Goal: Information Seeking & Learning: Learn about a topic

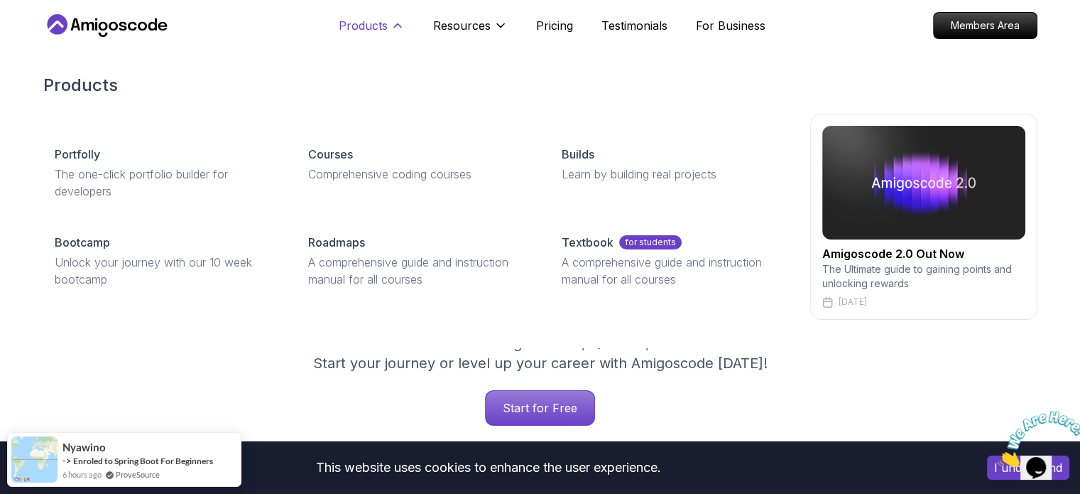
click at [366, 28] on p "Products" at bounding box center [363, 25] width 49 height 17
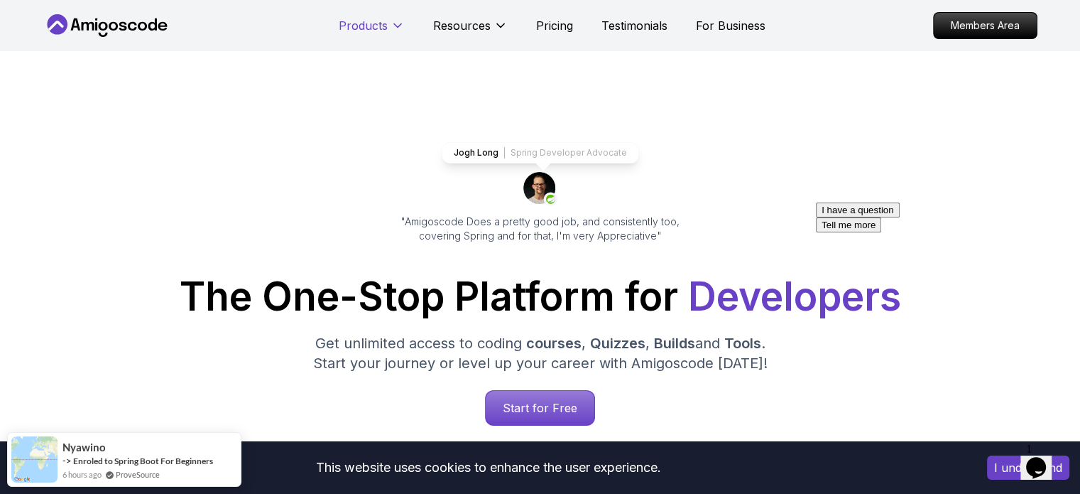
click at [366, 28] on p "Products" at bounding box center [363, 25] width 49 height 17
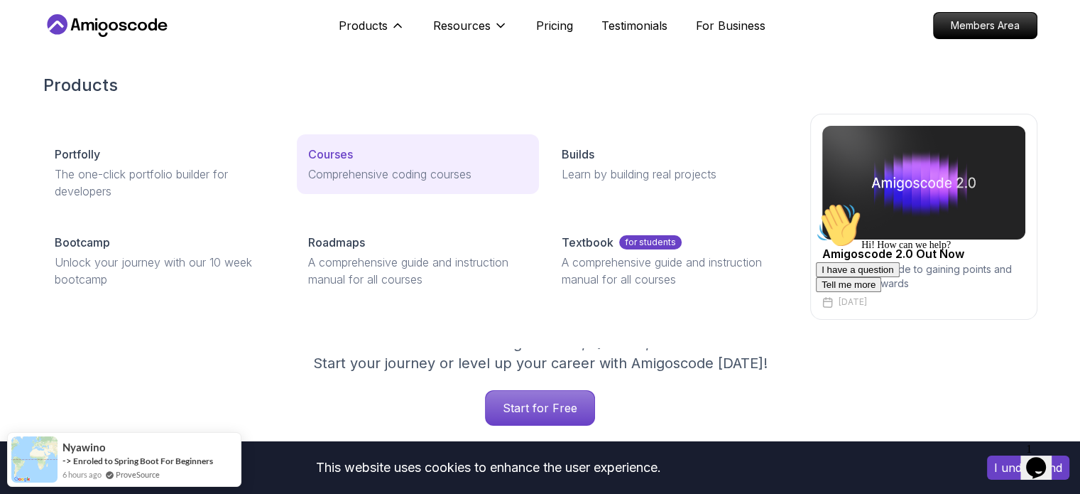
click at [327, 146] on p "Courses" at bounding box center [330, 154] width 45 height 17
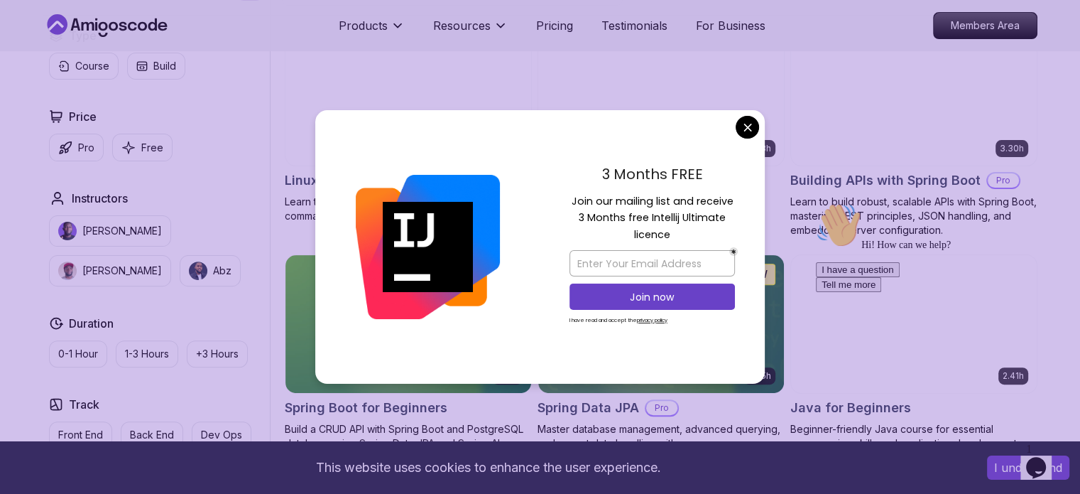
scroll to position [420, 0]
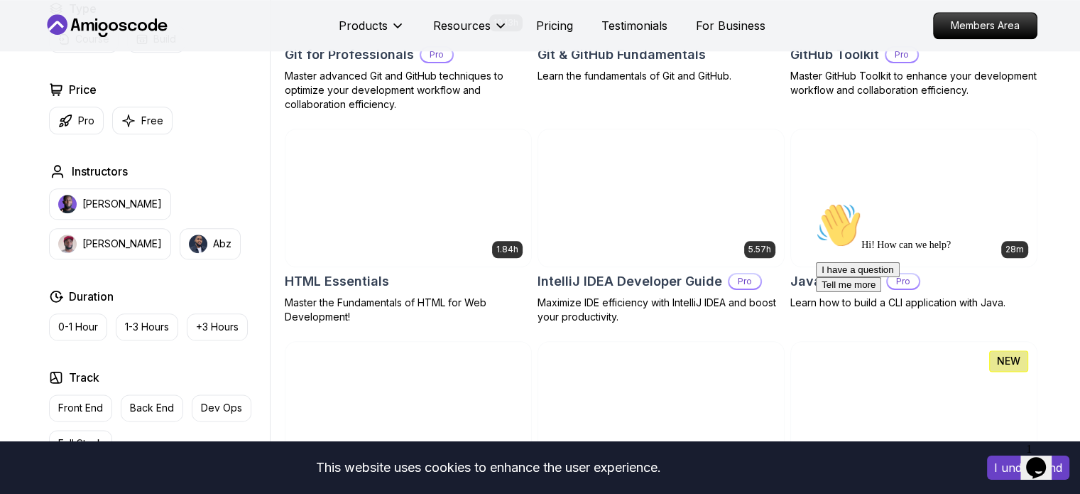
scroll to position [1668, 0]
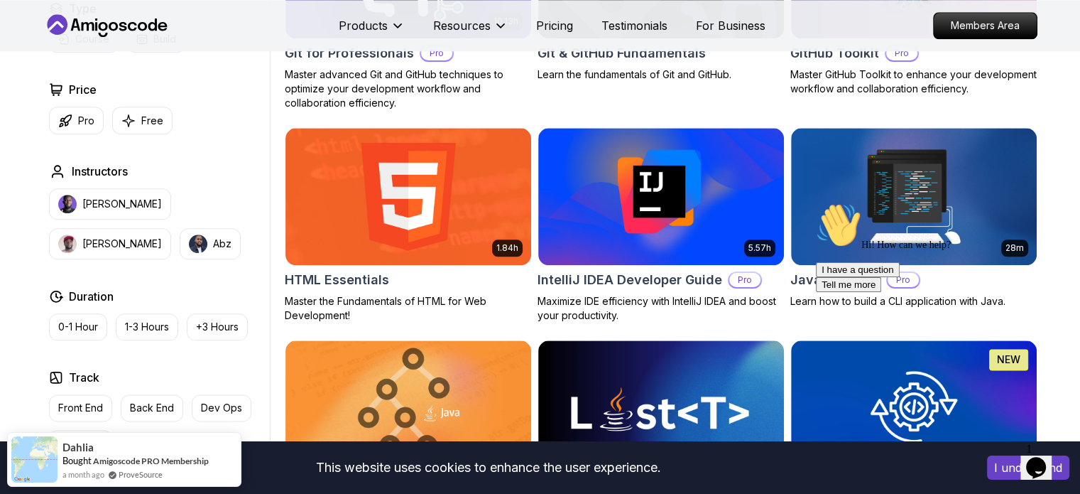
click at [629, 161] on img at bounding box center [661, 197] width 246 height 138
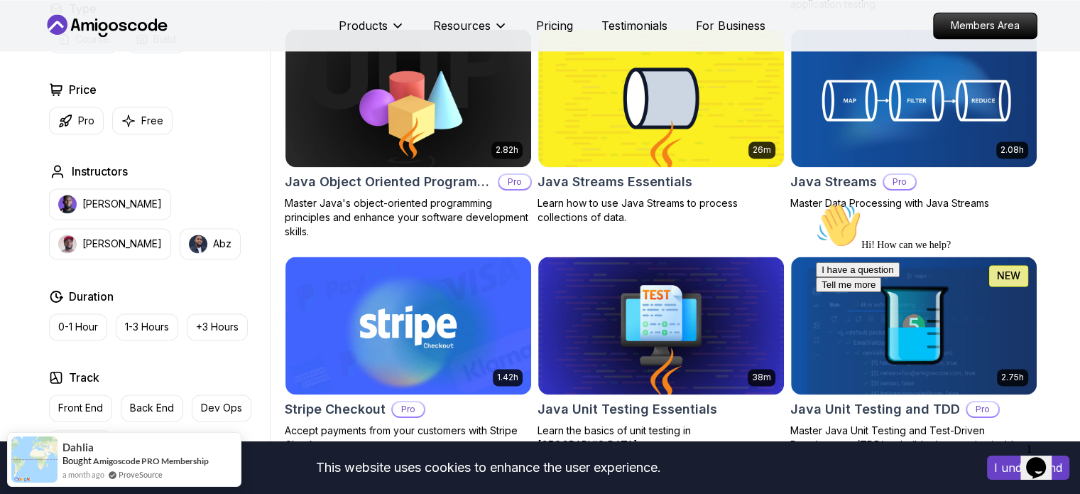
scroll to position [2228, 0]
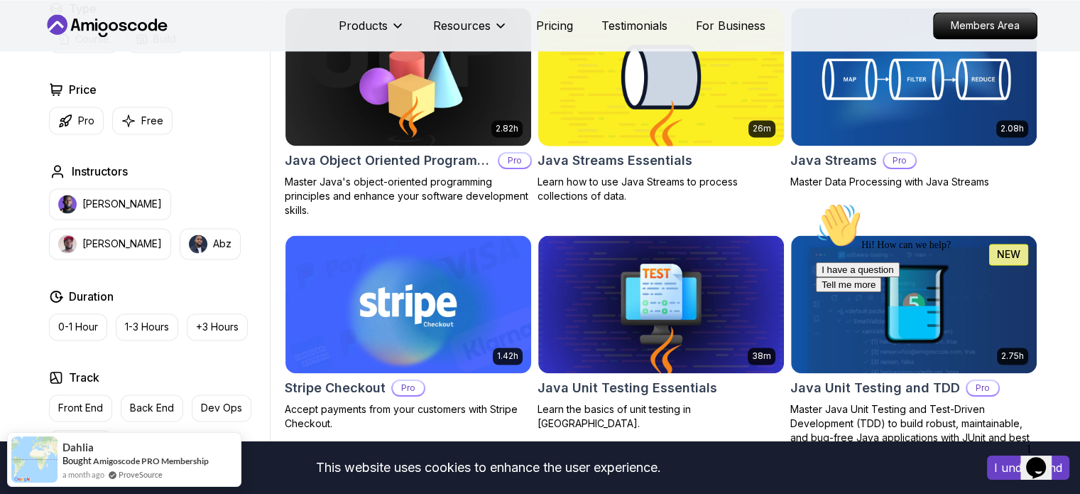
click at [629, 161] on h2 "Java Streams Essentials" at bounding box center [615, 161] width 155 height 20
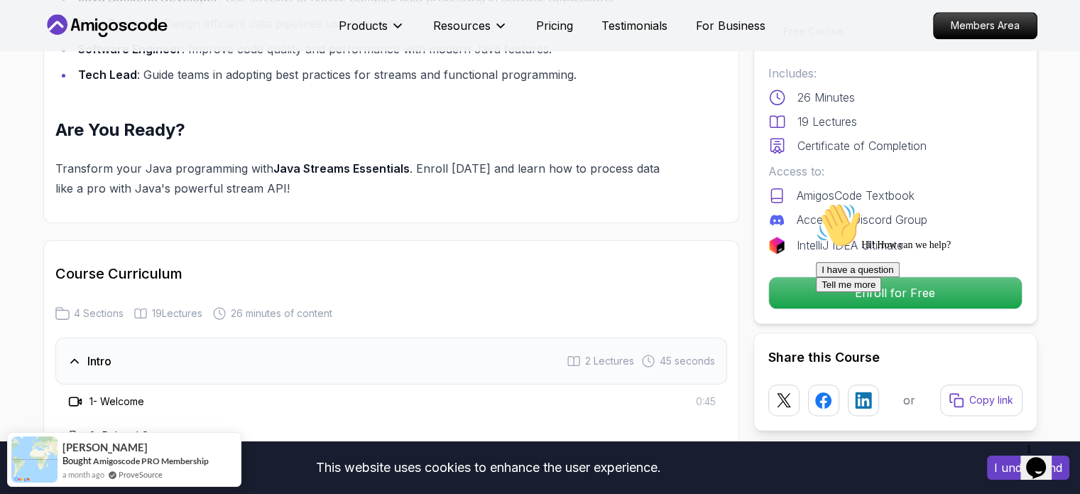
scroll to position [1624, 0]
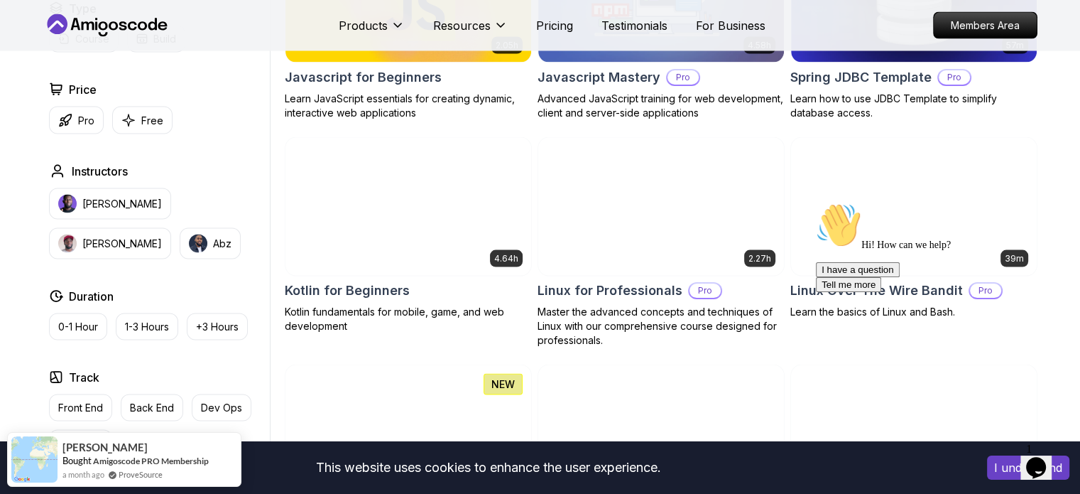
scroll to position [2785, 0]
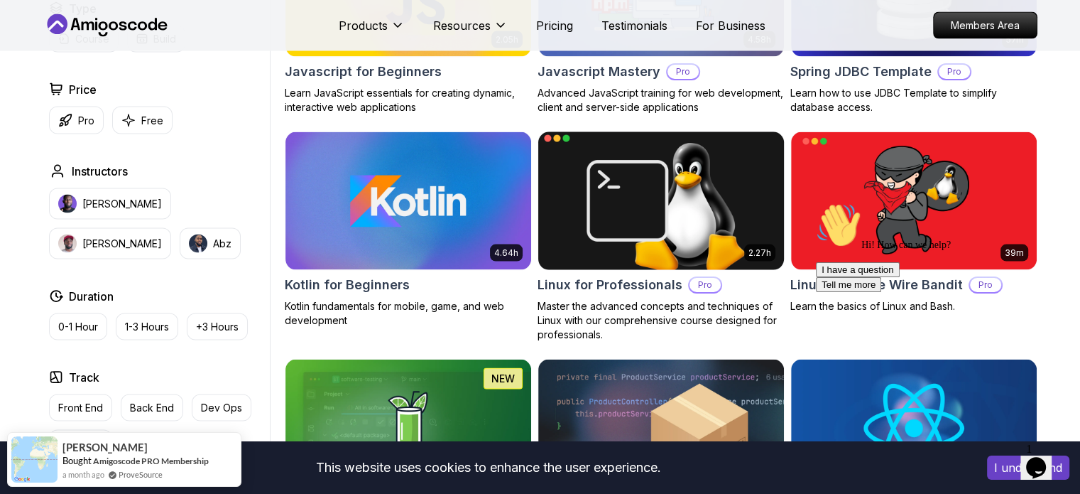
click at [670, 168] on img at bounding box center [661, 201] width 258 height 144
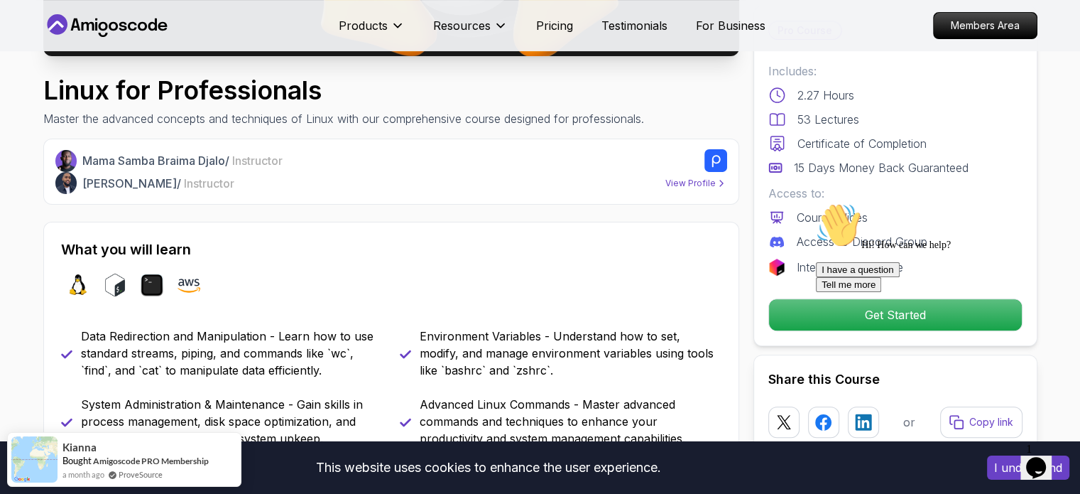
scroll to position [423, 0]
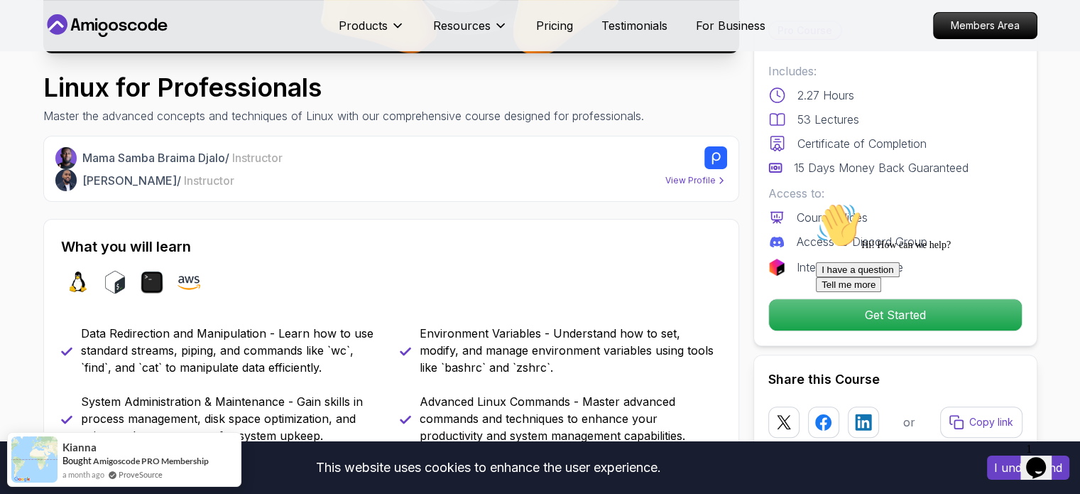
click at [846, 251] on div "Hi! How can we help?" at bounding box center [944, 226] width 256 height 48
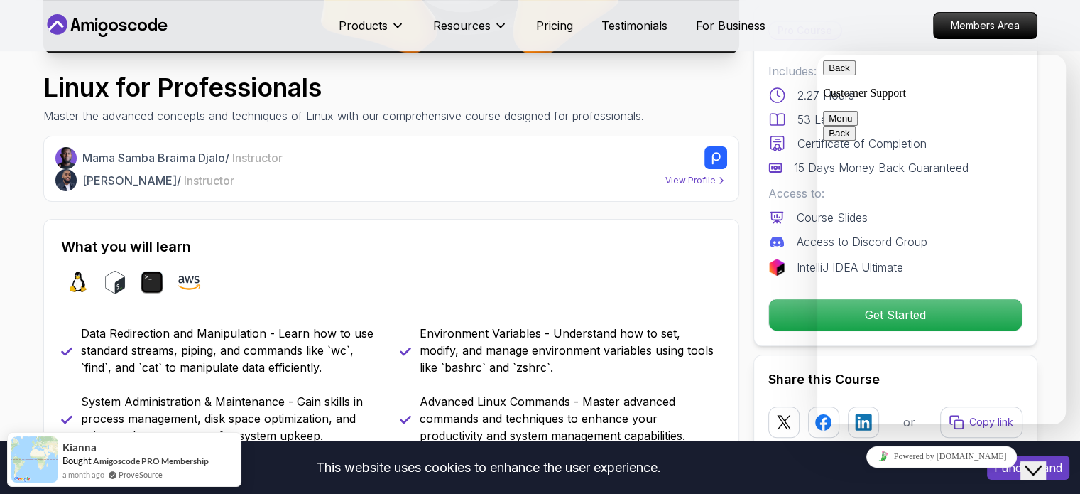
click at [830, 72] on button "Back" at bounding box center [839, 67] width 33 height 15
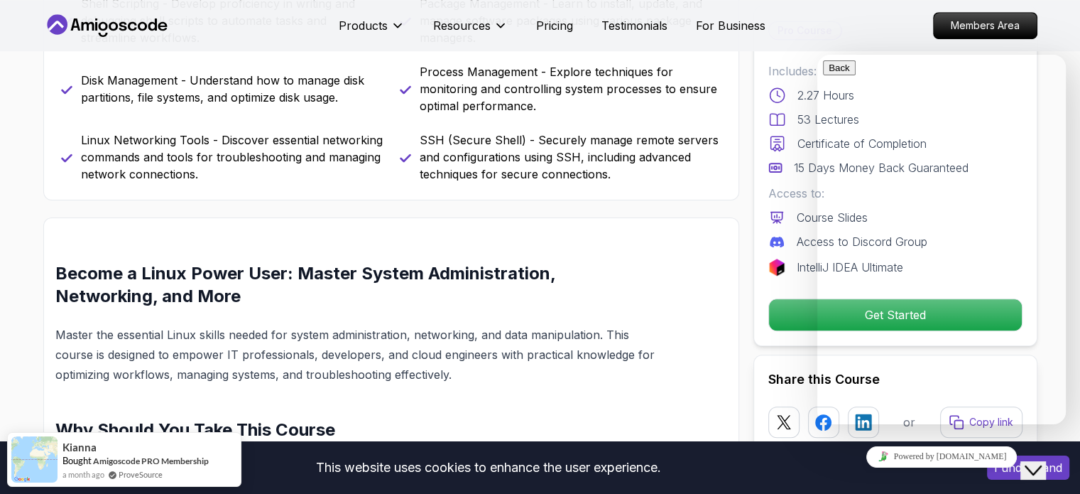
scroll to position [1, 0]
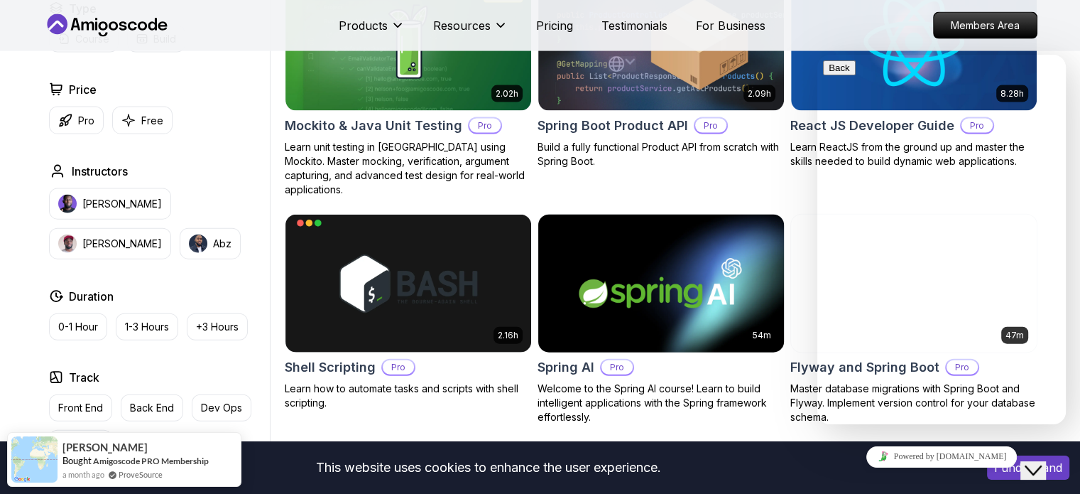
scroll to position [3199, 0]
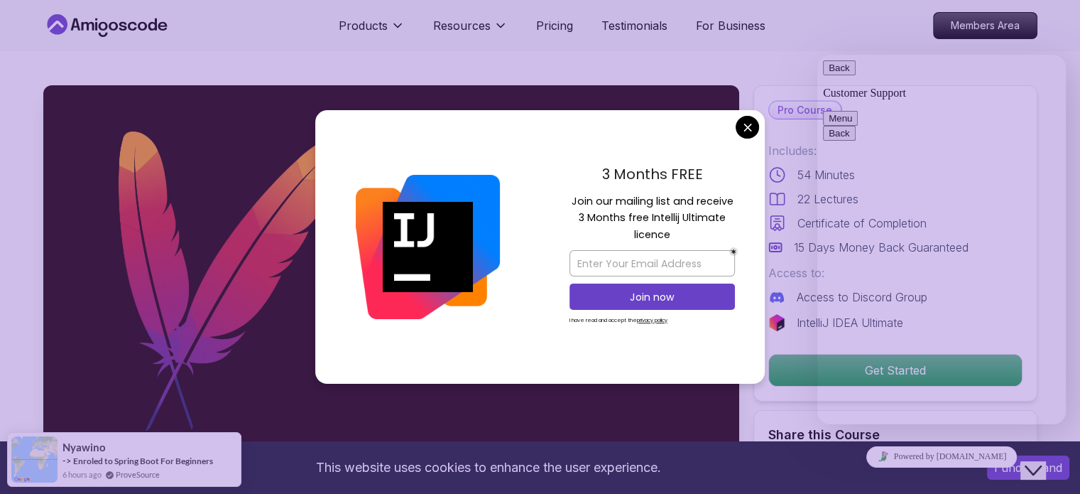
click at [742, 139] on div "3 Months FREE Join our mailing list and receive 3 Months free Intellij Ultimate…" at bounding box center [652, 247] width 225 height 274
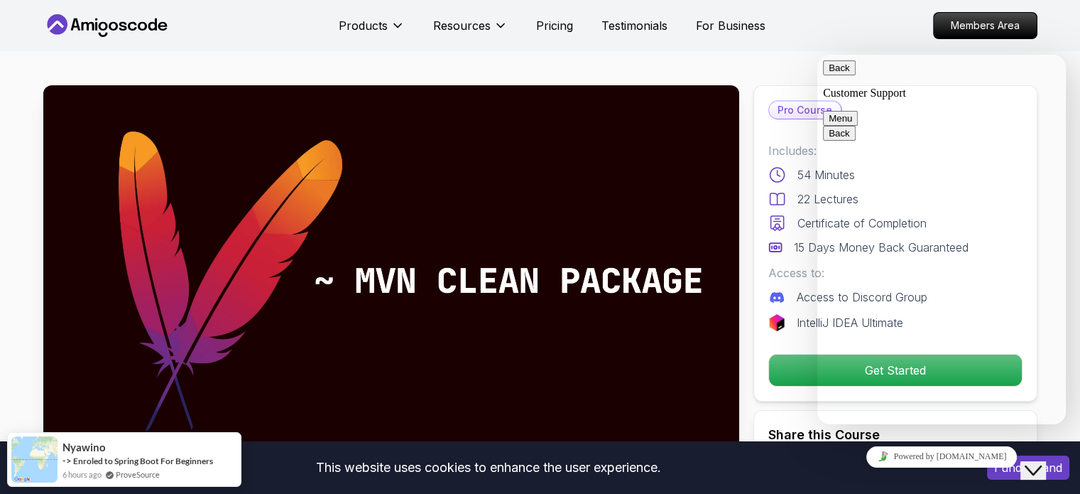
click at [833, 75] on button "Back" at bounding box center [839, 67] width 33 height 15
click at [1042, 462] on icon "Close Chat This icon closes the chat window." at bounding box center [1033, 470] width 17 height 17
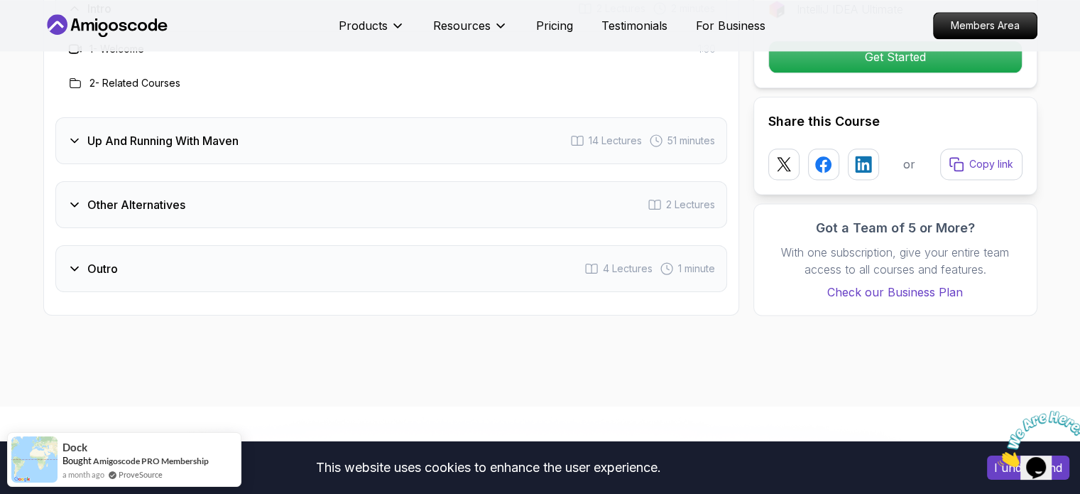
scroll to position [1855, 0]
click at [87, 141] on h3 "Up And Running With Maven" at bounding box center [162, 139] width 151 height 17
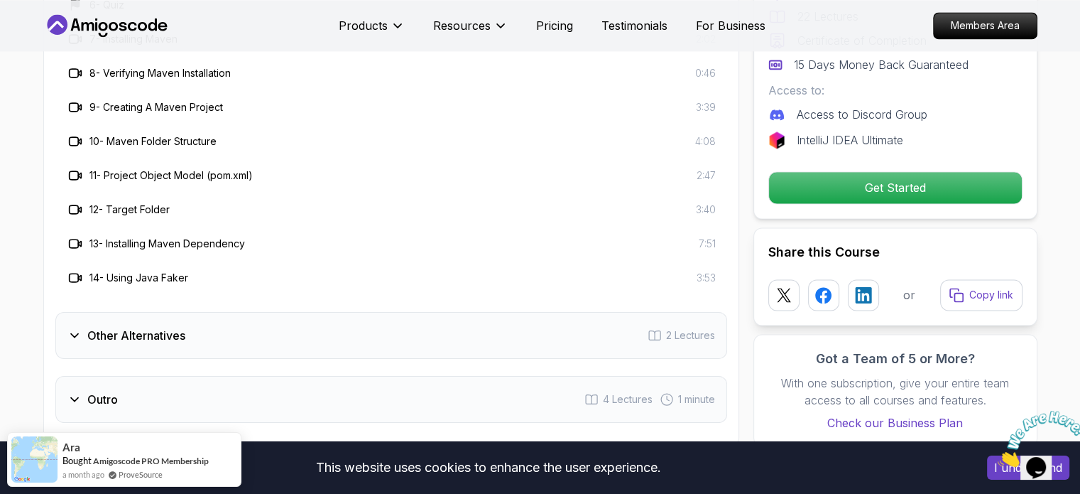
scroll to position [2135, 0]
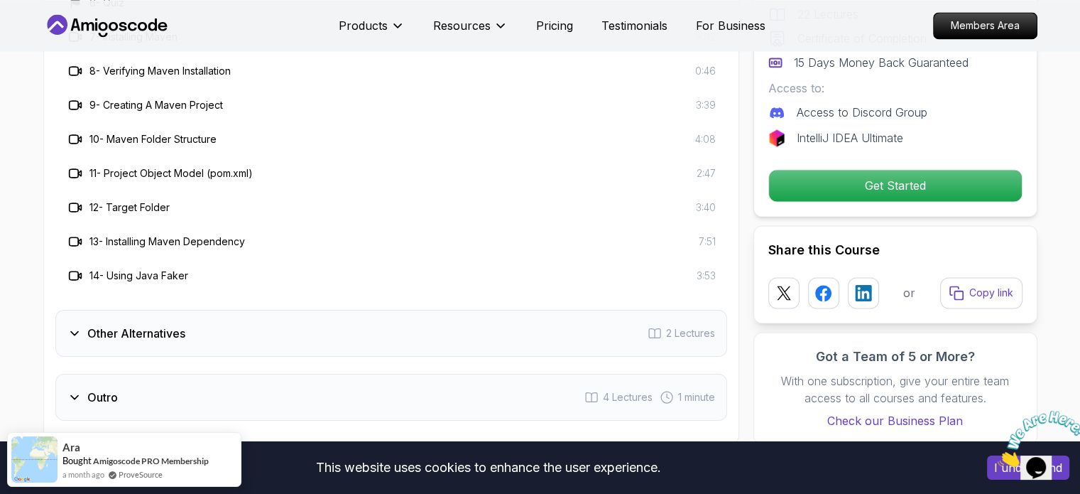
click at [210, 318] on div "Other Alternatives 2 Lectures" at bounding box center [391, 333] width 672 height 47
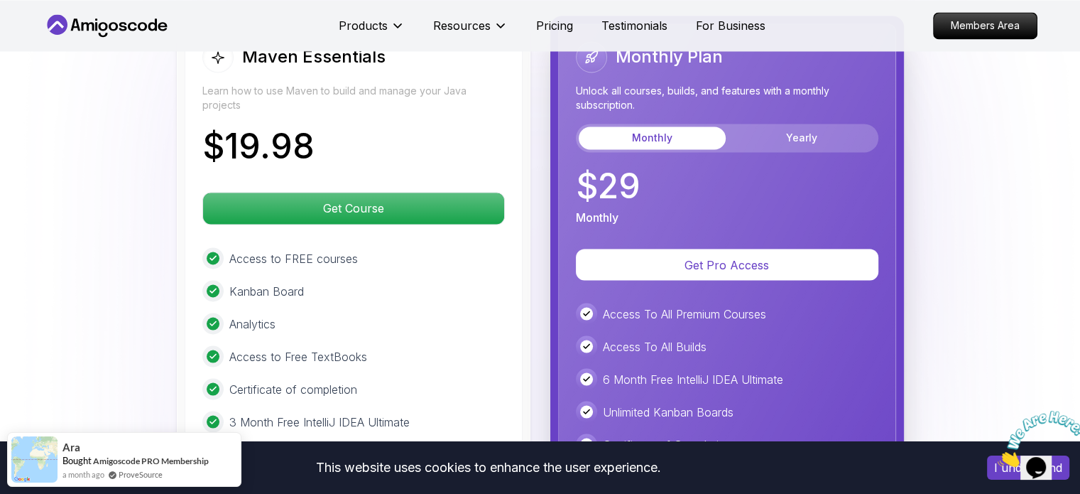
scroll to position [2463, 0]
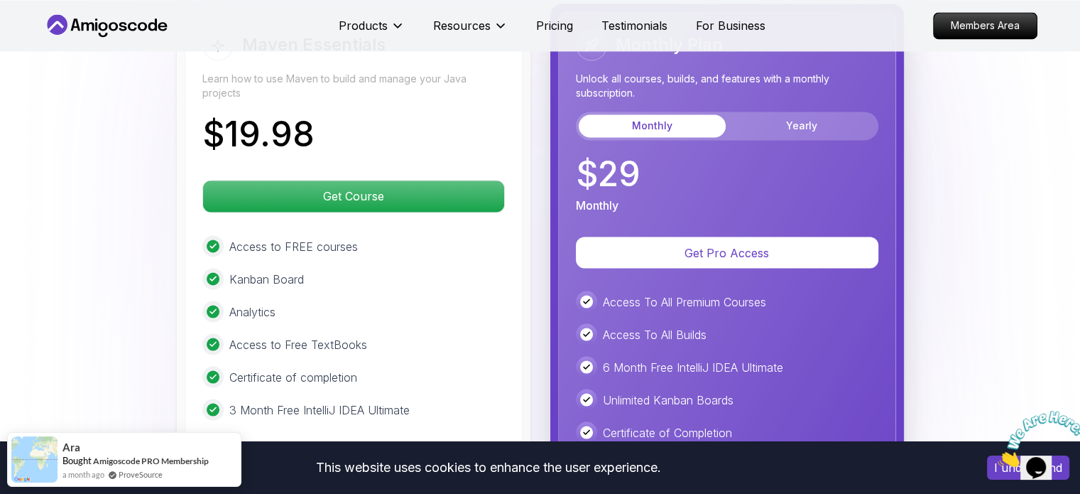
click at [790, 104] on div "Monthly Plan Unlock all courses, builds, and features with a monthly subscripti…" at bounding box center [727, 84] width 303 height 111
click at [794, 114] on button "Yearly" at bounding box center [802, 125] width 147 height 23
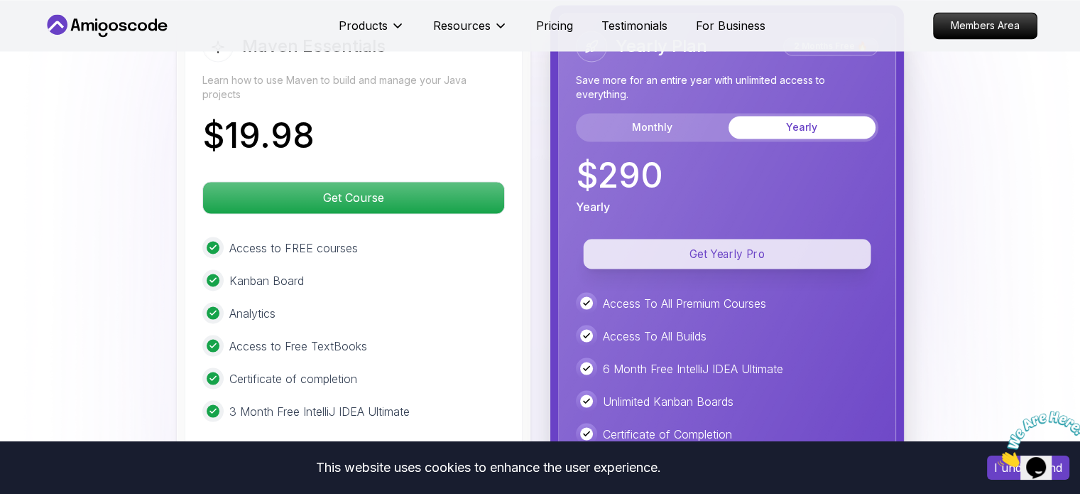
scroll to position [2460, 0]
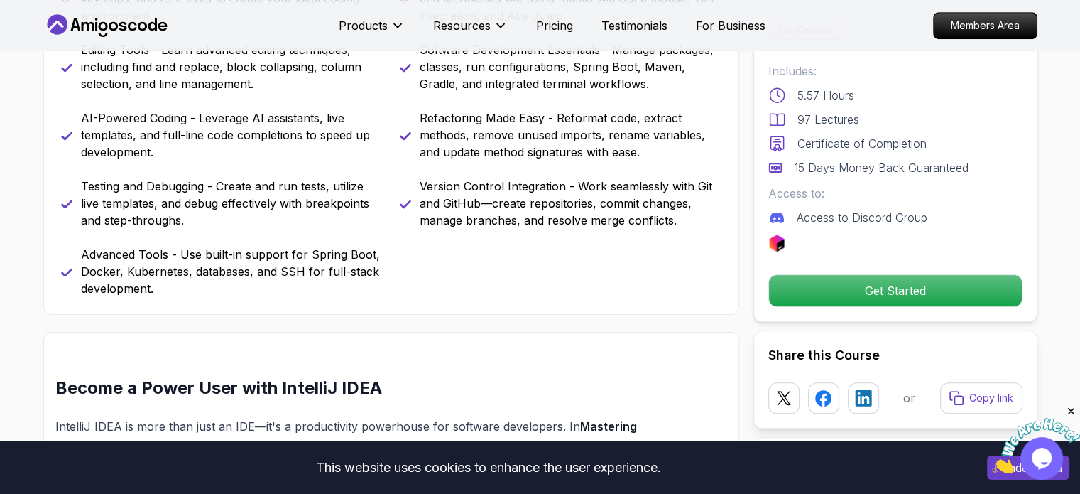
scroll to position [823, 0]
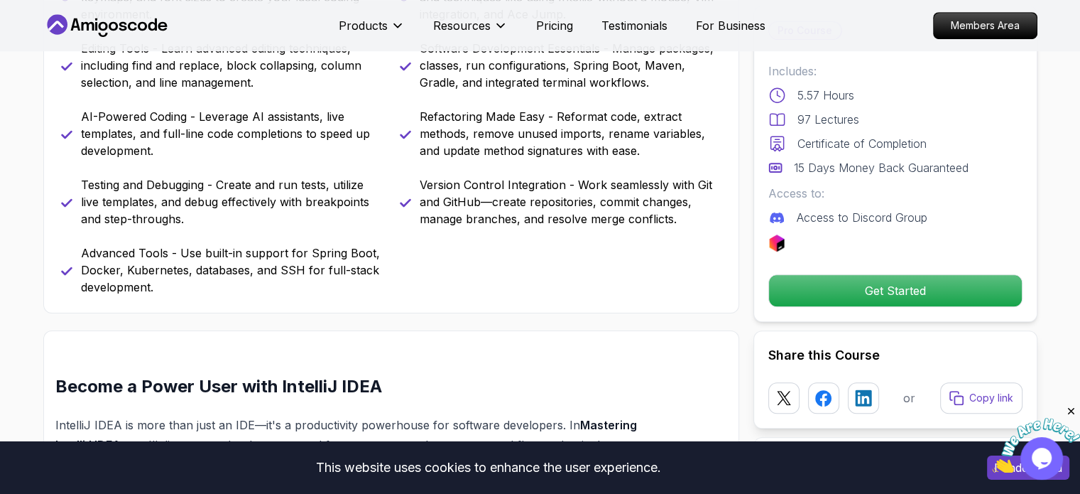
click at [537, 108] on p "Refactoring Made Easy - Reformat code, extract methods, remove unused imports, …" at bounding box center [571, 133] width 302 height 51
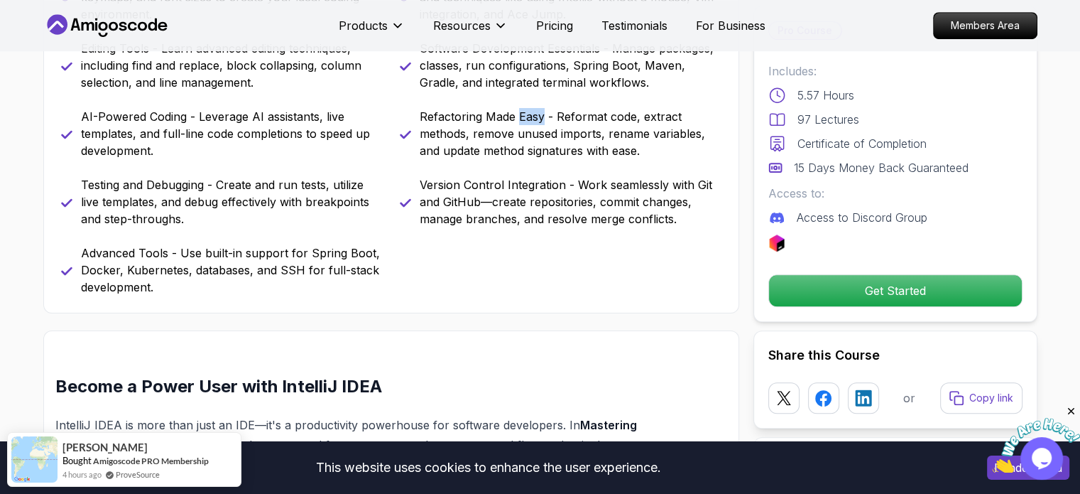
click at [537, 108] on p "Refactoring Made Easy - Reformat code, extract methods, remove unused imports, …" at bounding box center [571, 133] width 302 height 51
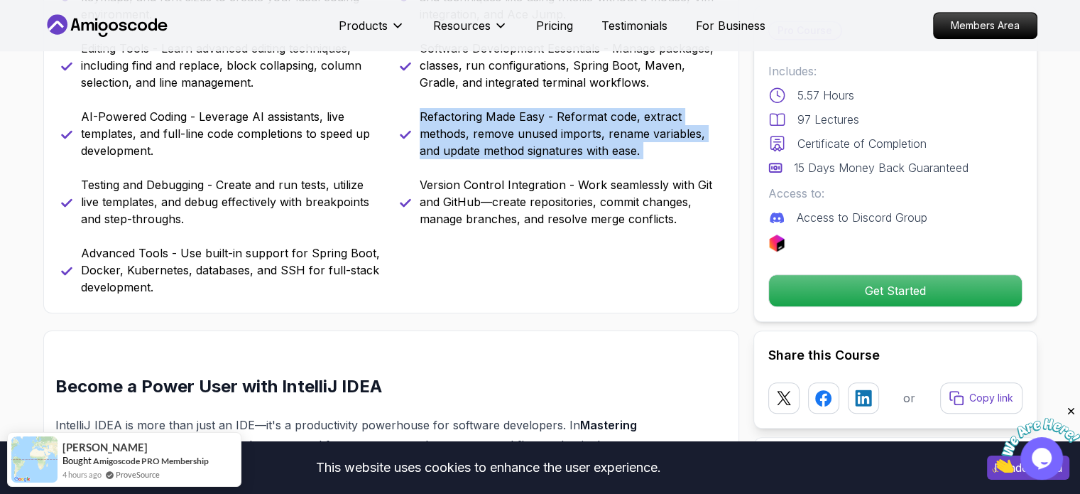
click at [537, 108] on p "Refactoring Made Easy - Reformat code, extract methods, remove unused imports, …" at bounding box center [571, 133] width 302 height 51
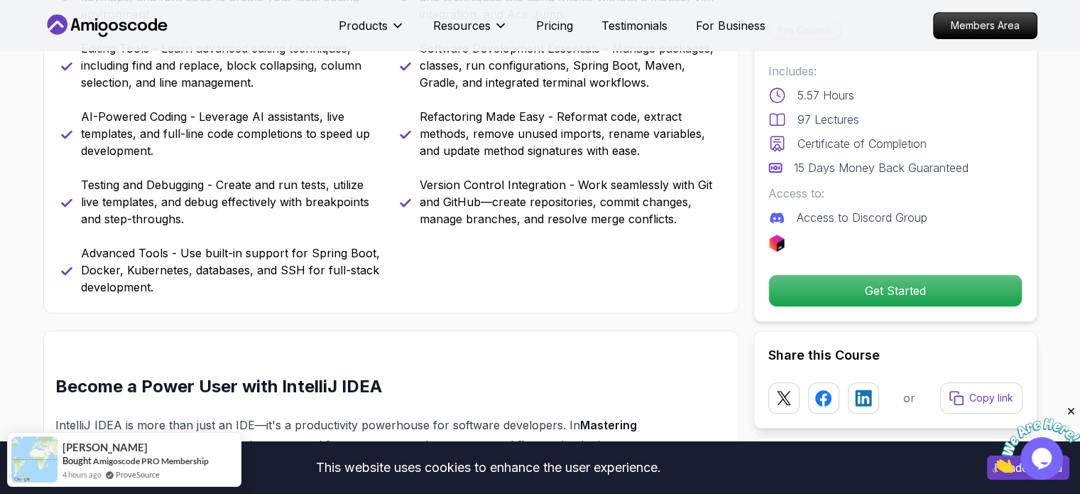
click at [538, 204] on p "Version Control Integration - Work seamlessly with Git and GitHub—create reposi…" at bounding box center [571, 201] width 302 height 51
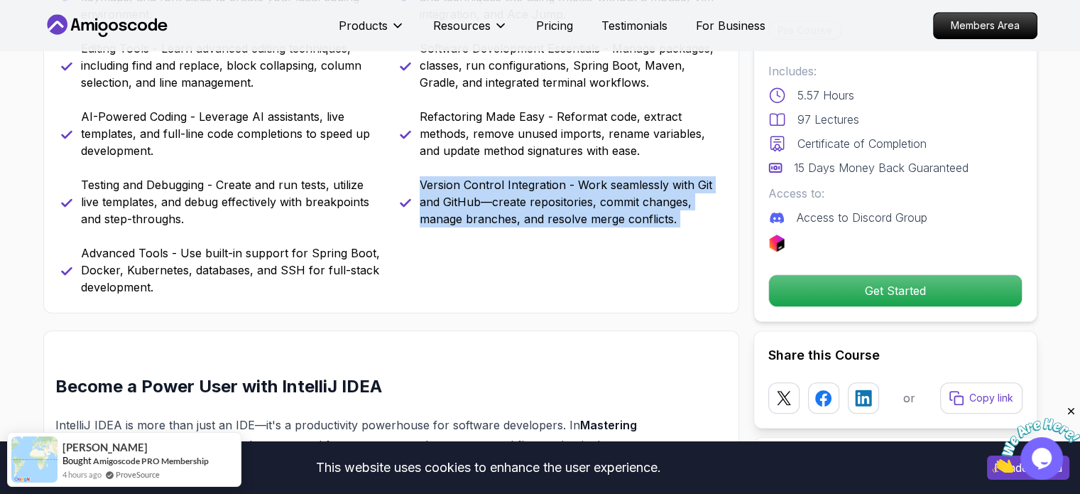
click at [538, 204] on p "Version Control Integration - Work seamlessly with Git and GitHub—create reposi…" at bounding box center [571, 201] width 302 height 51
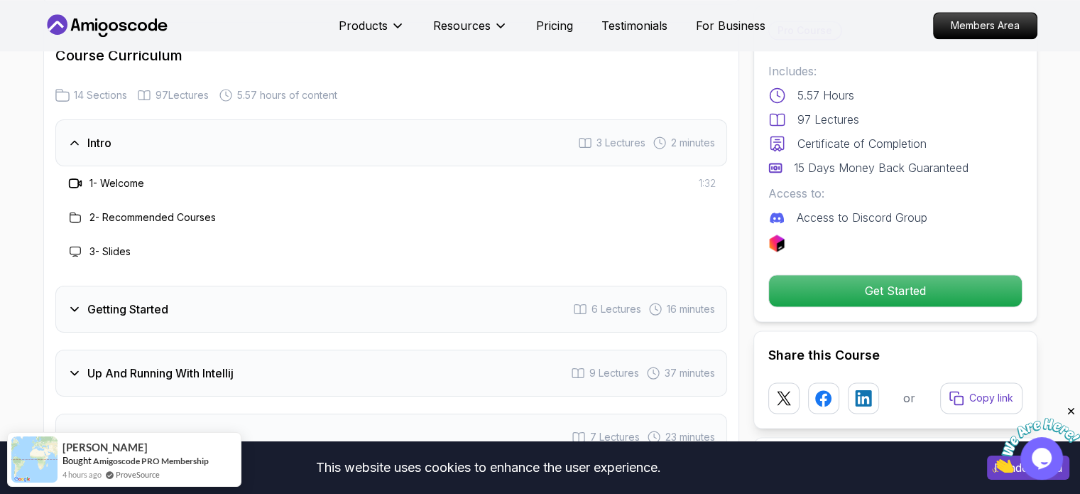
scroll to position [1974, 0]
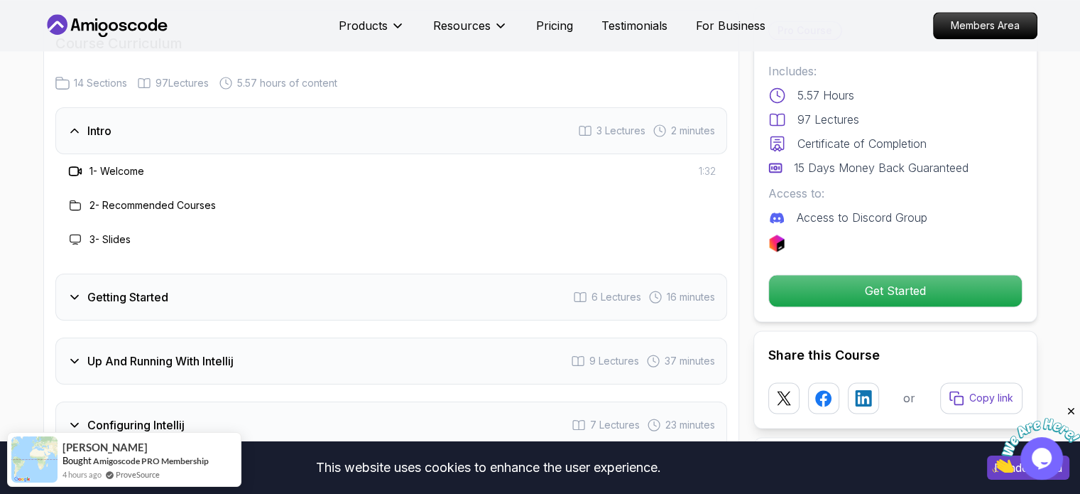
click at [282, 286] on div "Getting Started 6 Lectures 16 minutes" at bounding box center [391, 296] width 672 height 47
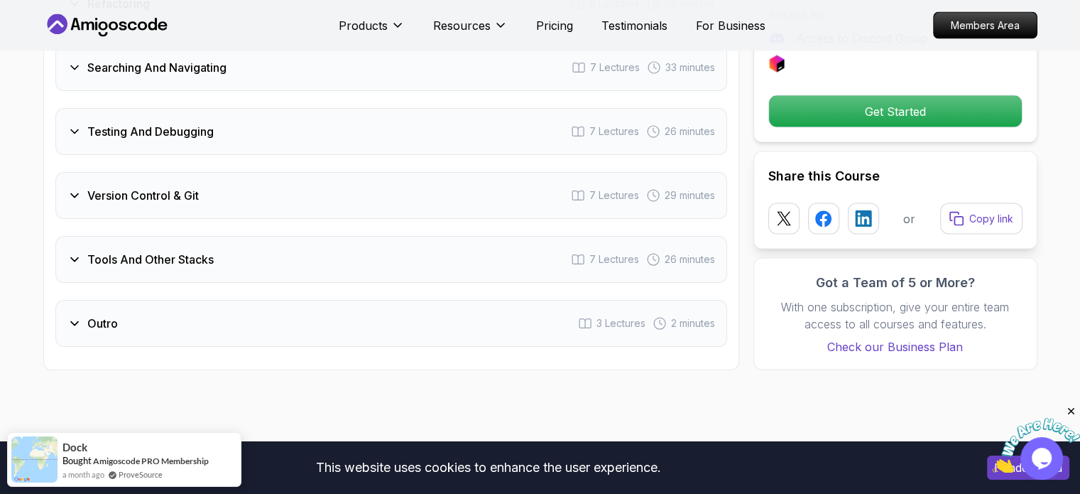
scroll to position [2864, 0]
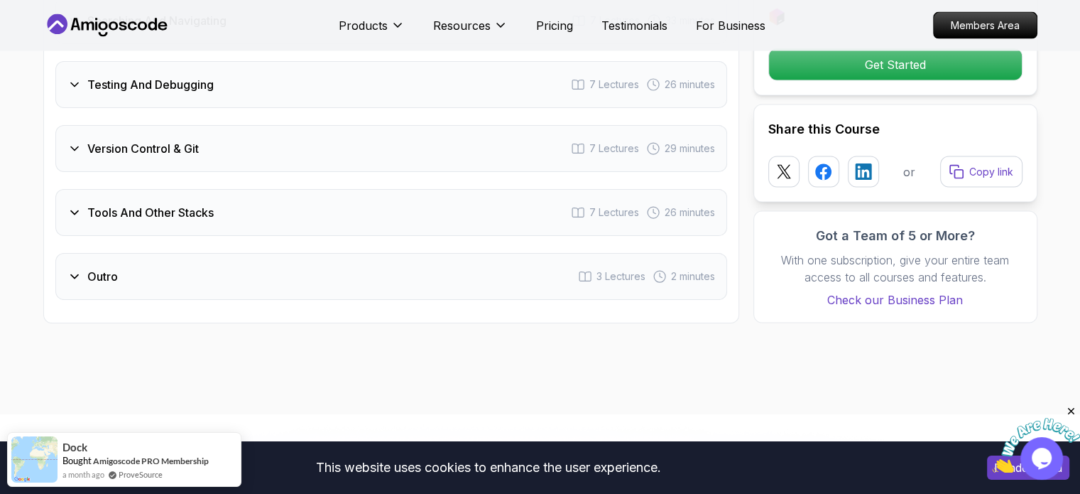
click at [219, 189] on div "Tools And Other Stacks 7 Lectures 26 minutes" at bounding box center [391, 212] width 672 height 47
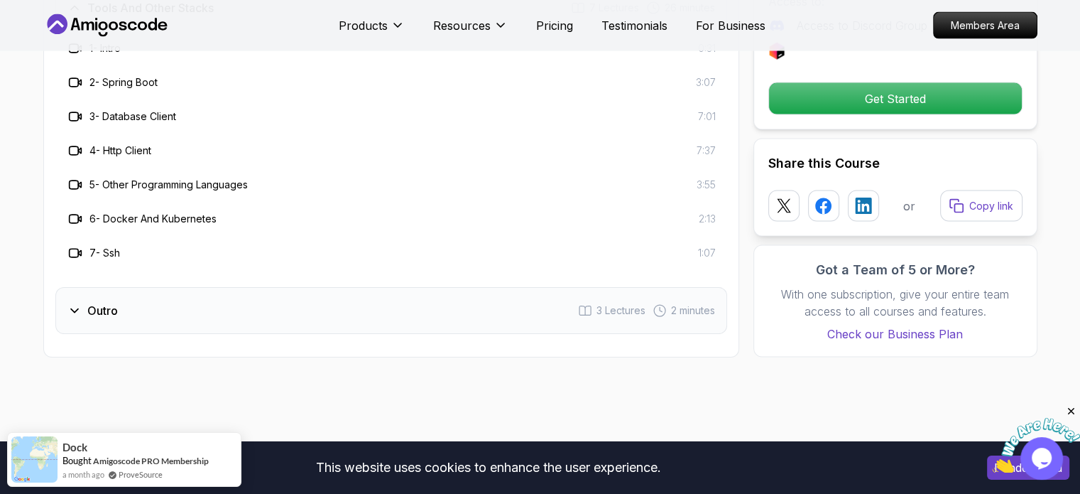
scroll to position [2659, 0]
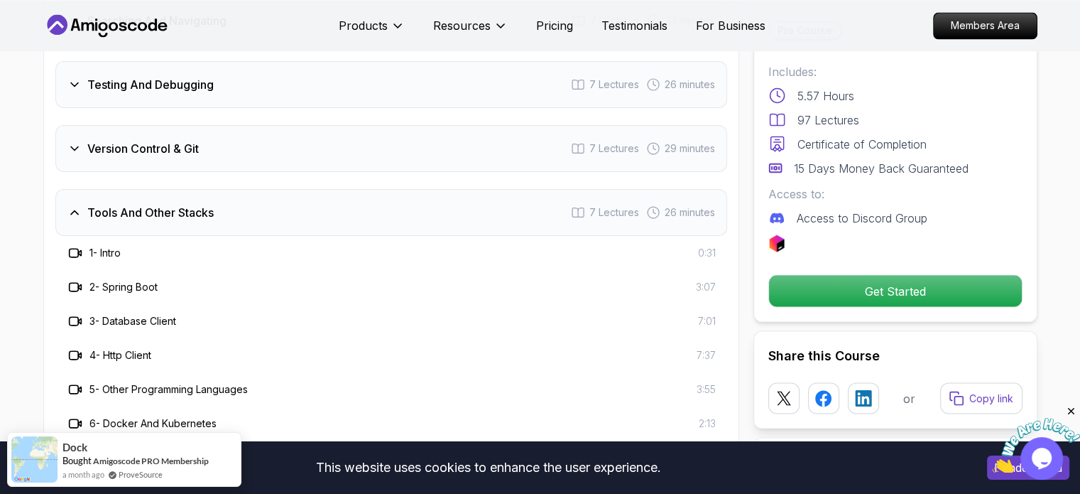
click at [273, 125] on div "Version Control & Git 7 Lectures 29 minutes" at bounding box center [391, 148] width 672 height 47
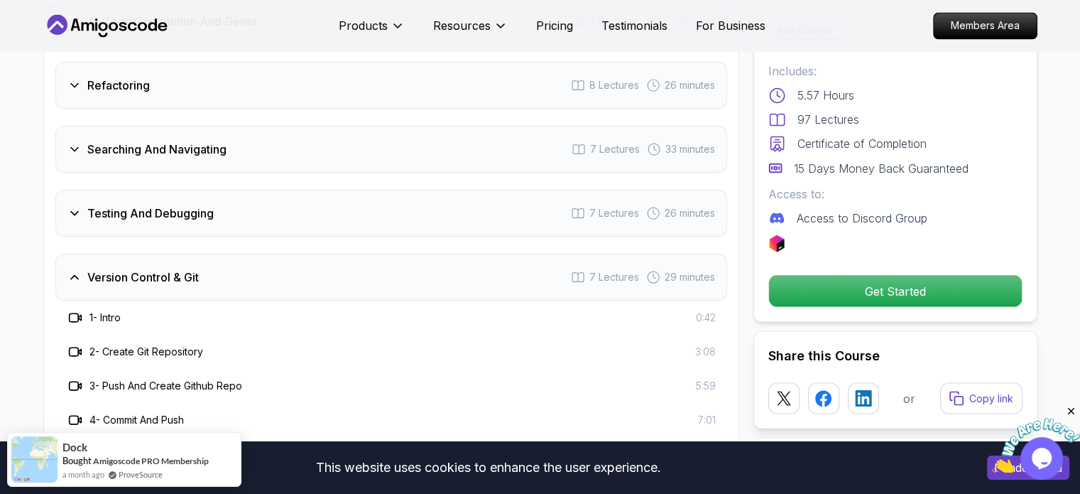
scroll to position [2529, 0]
click at [560, 31] on p "Pricing" at bounding box center [554, 25] width 37 height 17
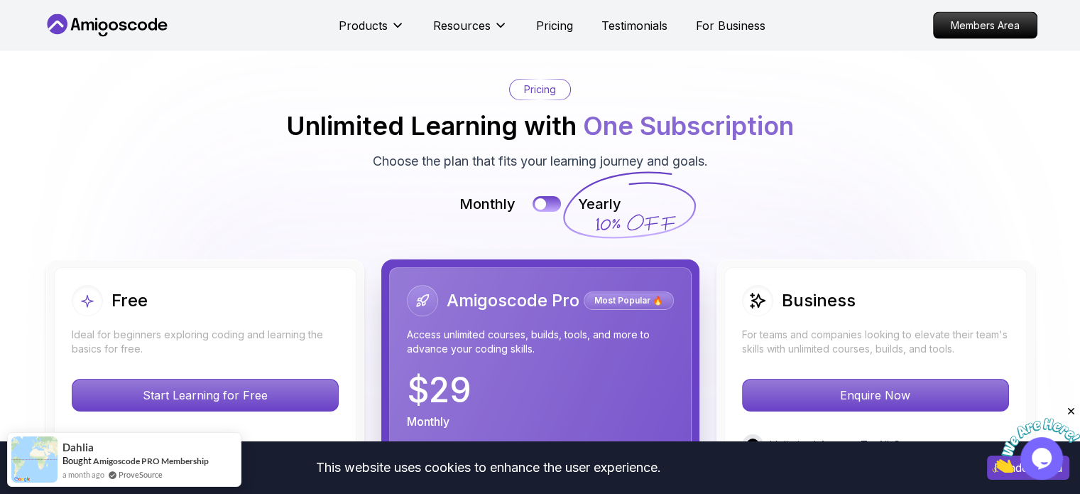
scroll to position [3125, 0]
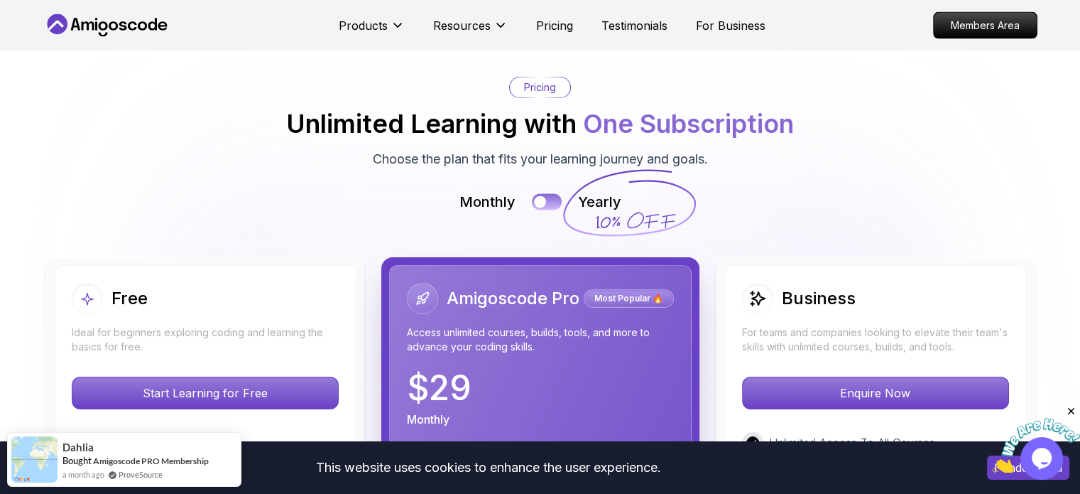
click at [538, 196] on div at bounding box center [540, 202] width 12 height 12
click at [546, 194] on button at bounding box center [547, 202] width 30 height 16
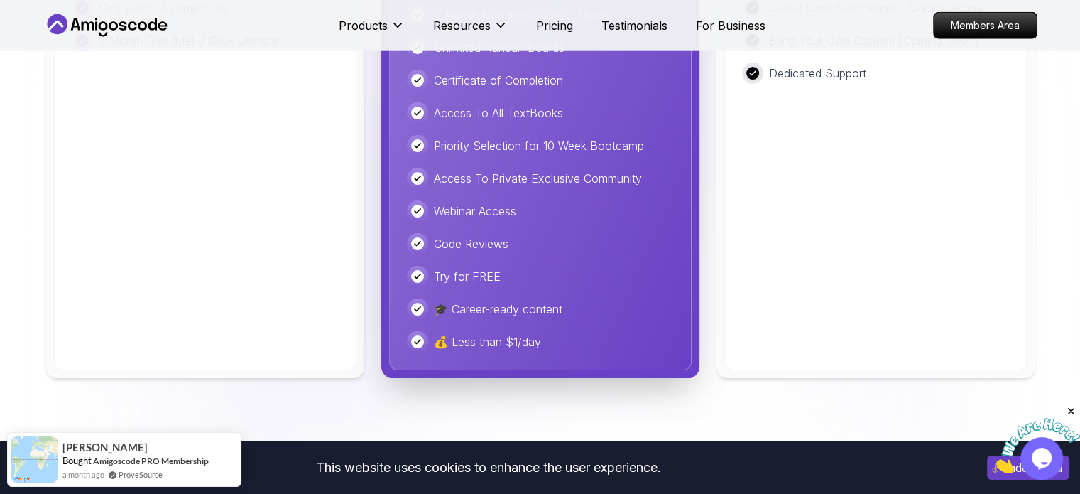
scroll to position [3691, 0]
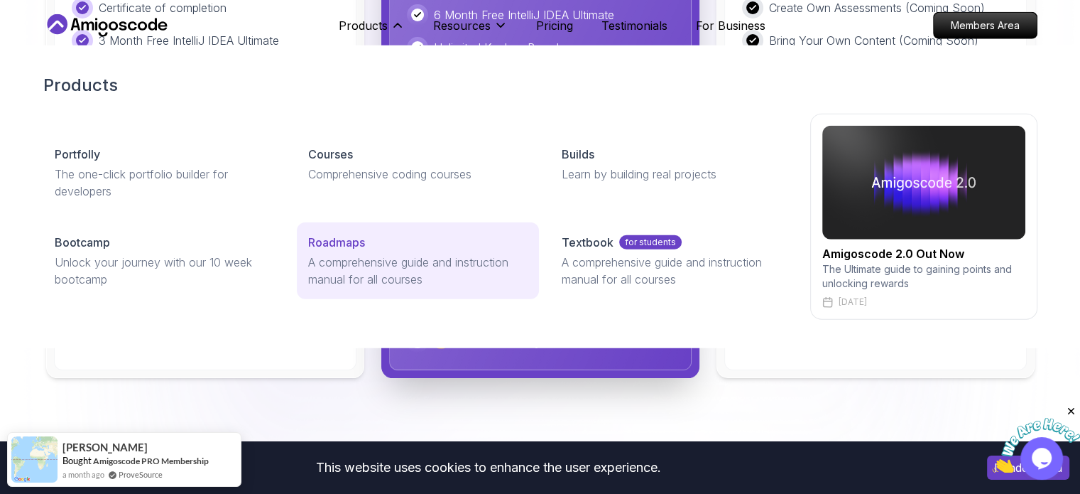
click at [347, 260] on p "A comprehensive guide and instruction manual for all courses" at bounding box center [417, 271] width 219 height 34
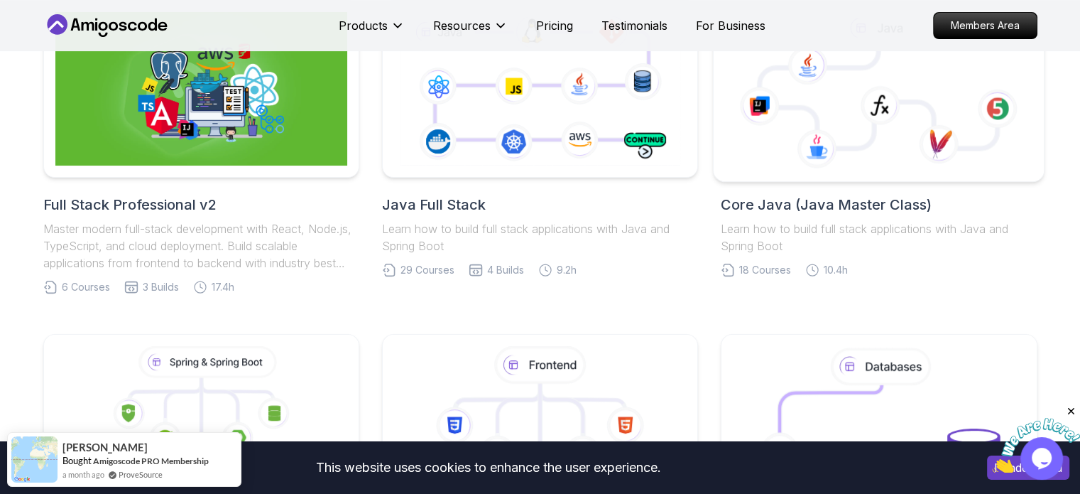
scroll to position [648, 0]
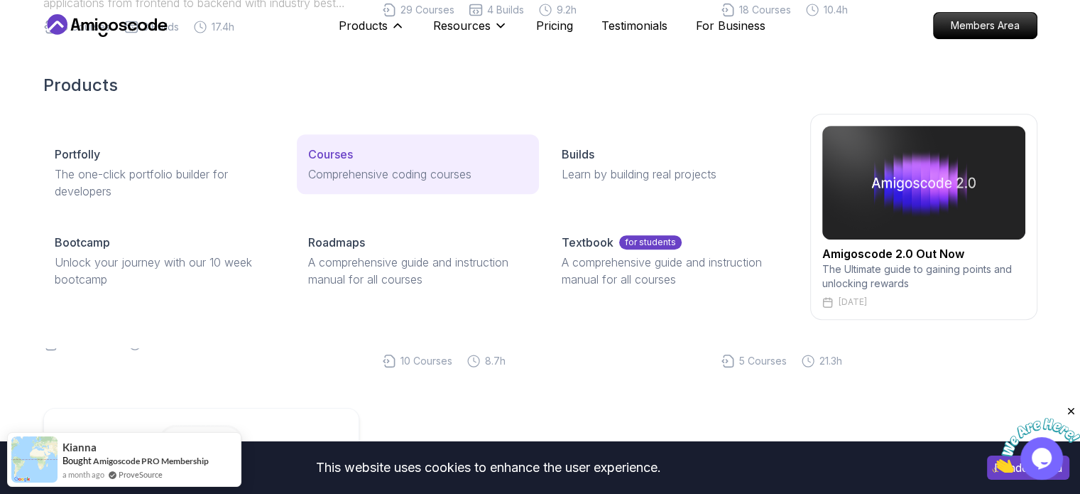
click at [349, 158] on p "Courses" at bounding box center [330, 154] width 45 height 17
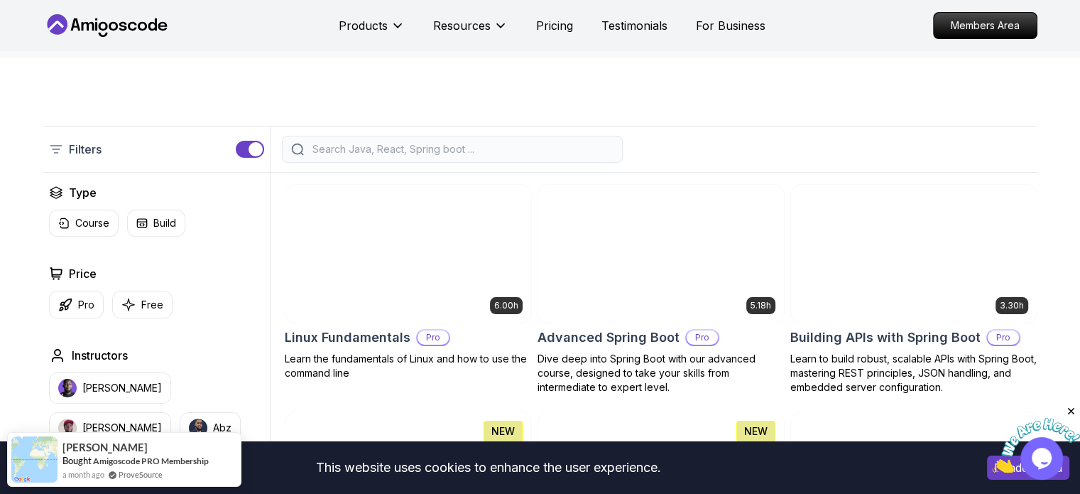
scroll to position [266, 0]
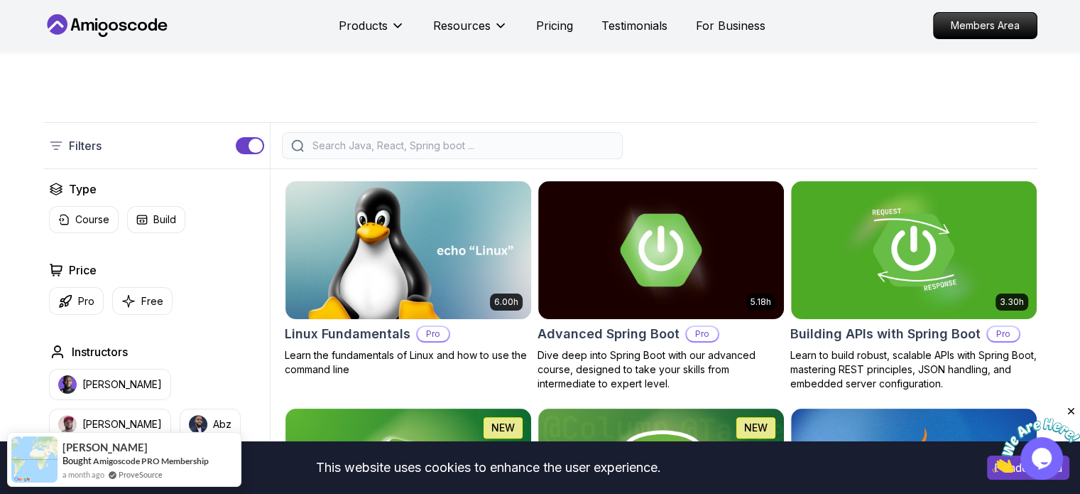
click at [258, 151] on div "button" at bounding box center [256, 146] width 14 height 14
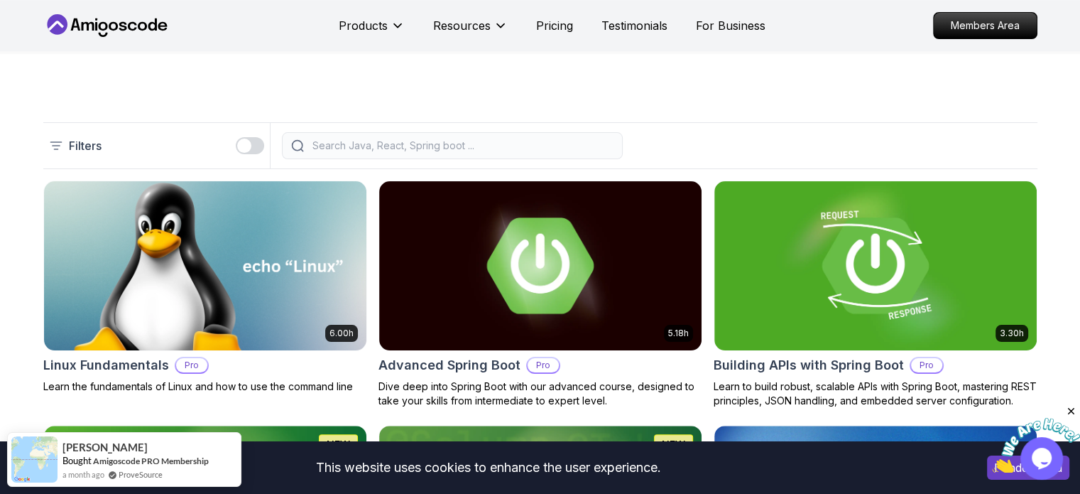
click at [258, 151] on button "button" at bounding box center [250, 145] width 28 height 17
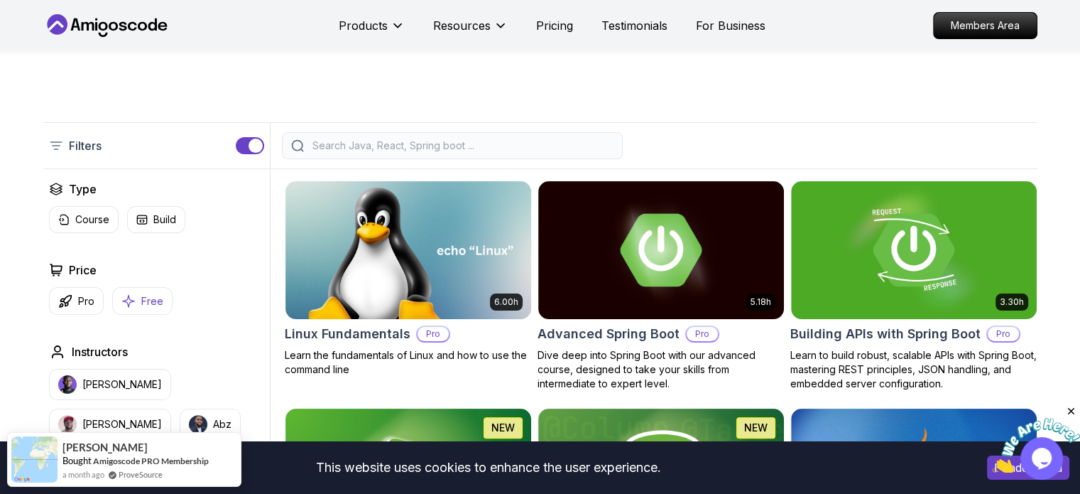
click at [144, 296] on p "Free" at bounding box center [152, 301] width 22 height 14
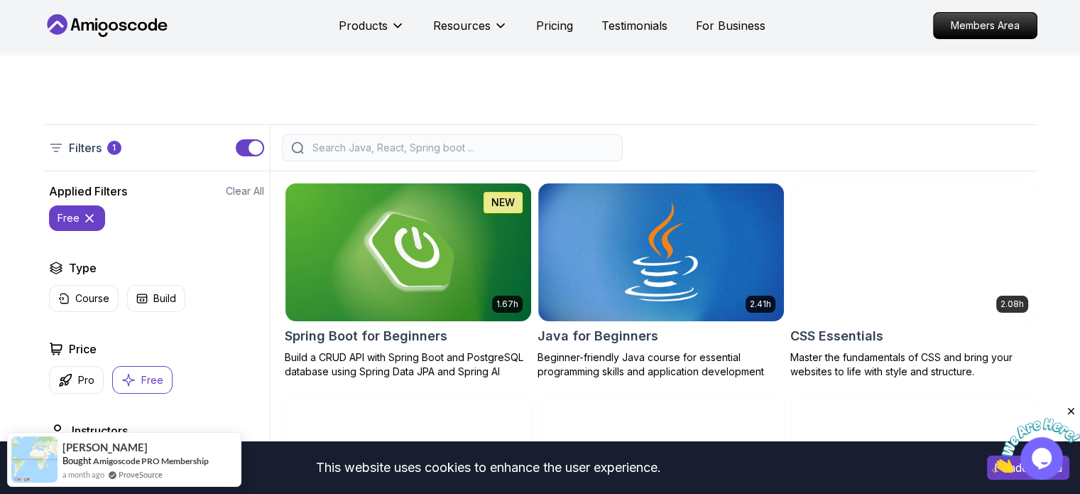
scroll to position [278, 0]
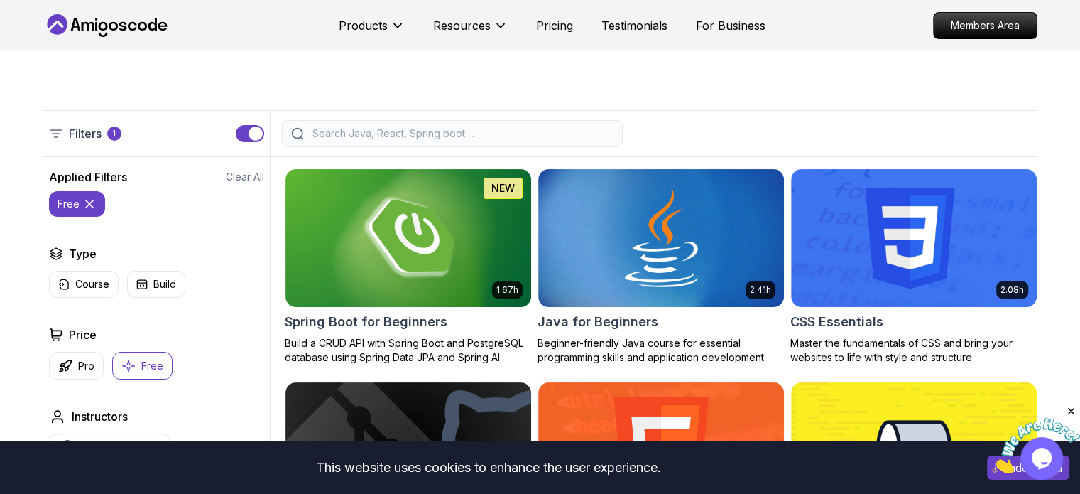
click at [257, 131] on div "button" at bounding box center [256, 133] width 14 height 14
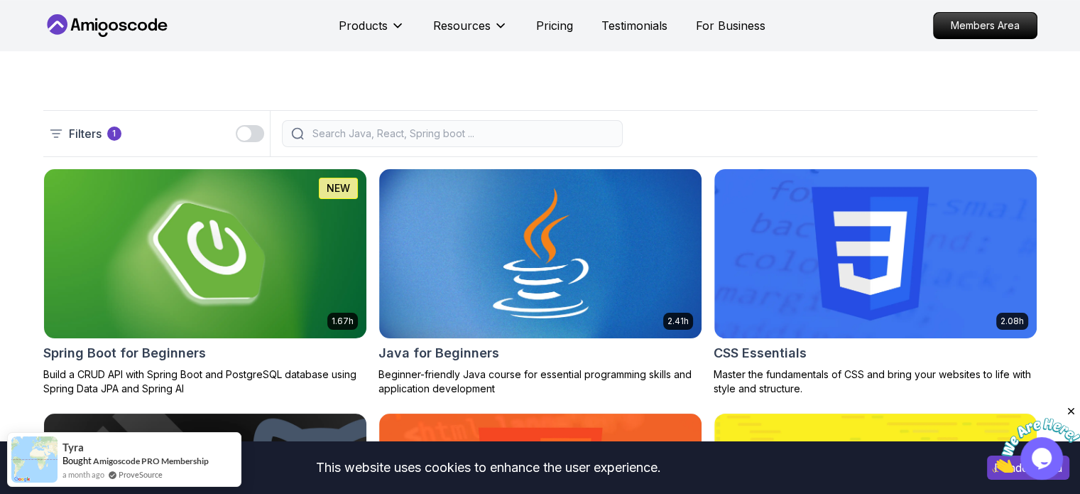
drag, startPoint x: 66, startPoint y: 124, endPoint x: 60, endPoint y: 130, distance: 9.0
click at [60, 130] on div "Filters 1" at bounding box center [156, 133] width 227 height 45
click at [60, 130] on icon at bounding box center [55, 133] width 11 height 7
click at [246, 137] on div "button" at bounding box center [244, 133] width 14 height 14
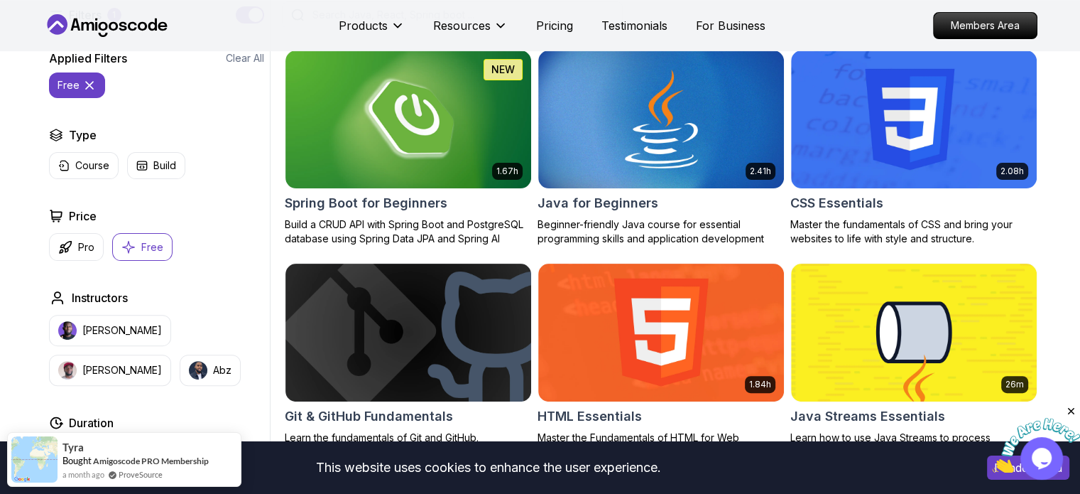
scroll to position [397, 0]
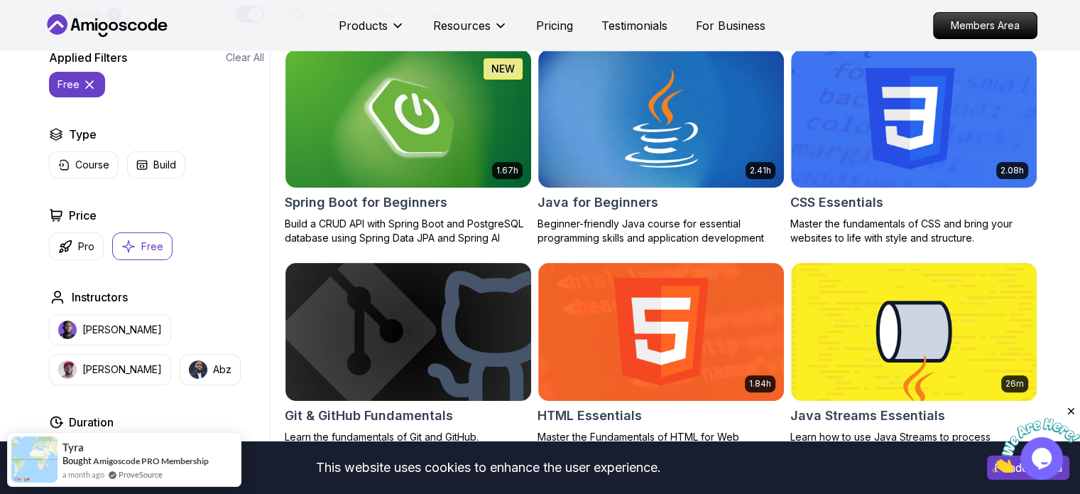
click at [121, 254] on button "Free" at bounding box center [142, 246] width 60 height 28
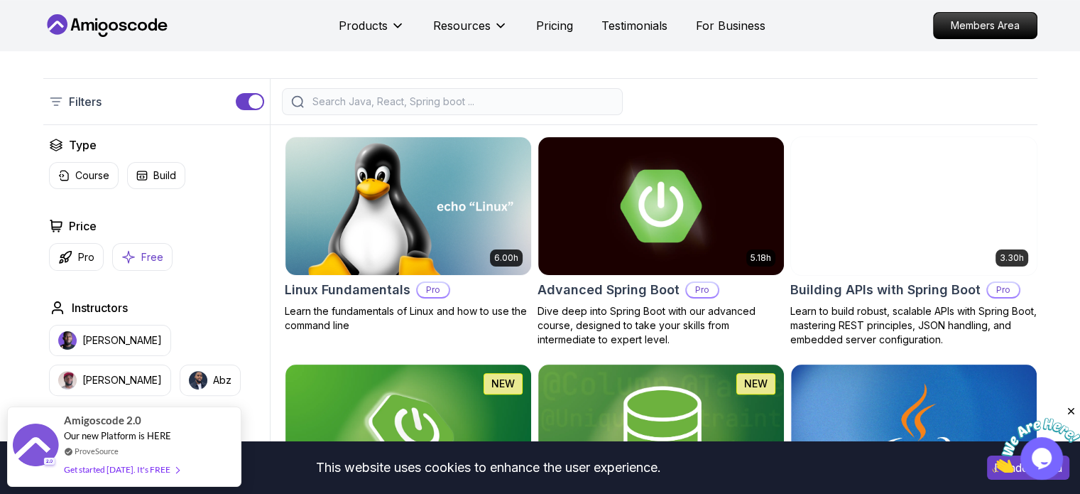
scroll to position [309, 0]
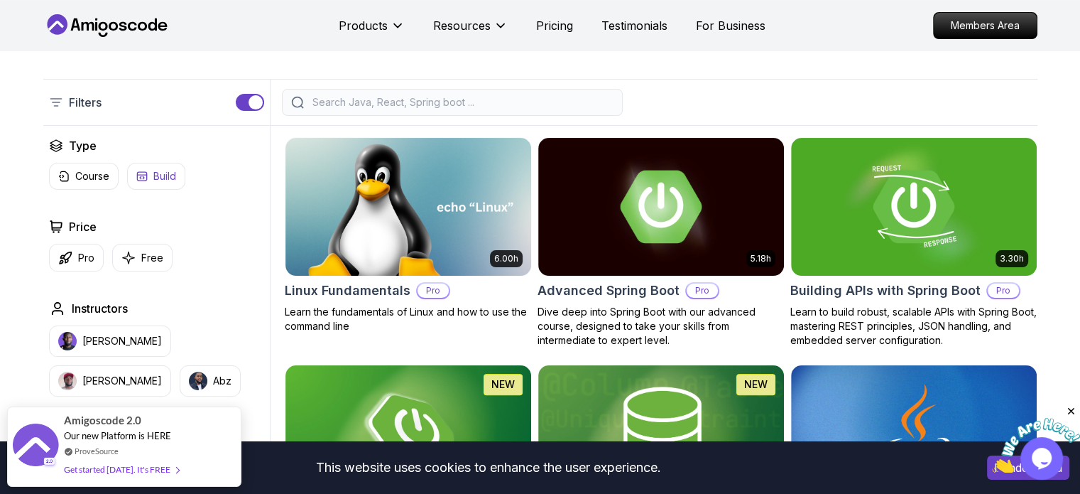
click at [162, 176] on p "Build" at bounding box center [164, 176] width 23 height 14
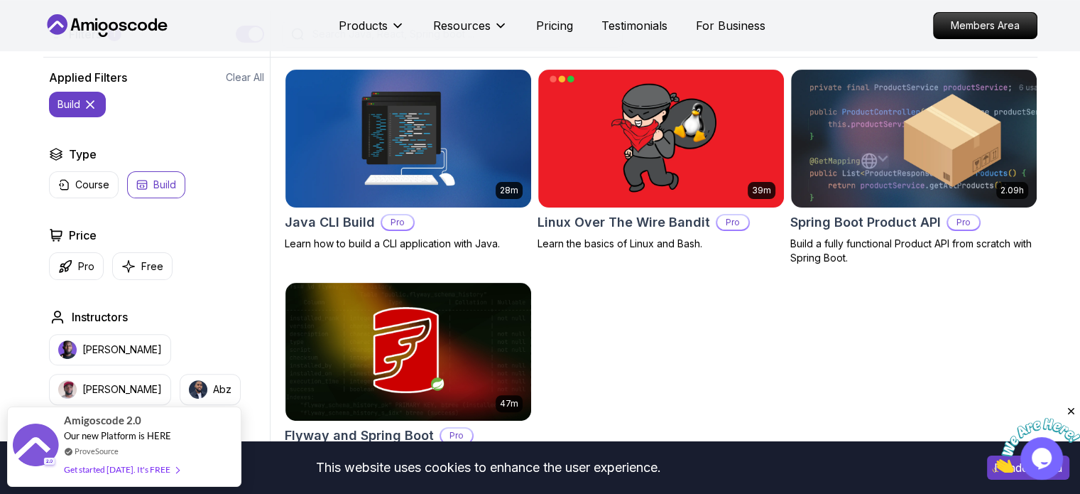
scroll to position [376, 0]
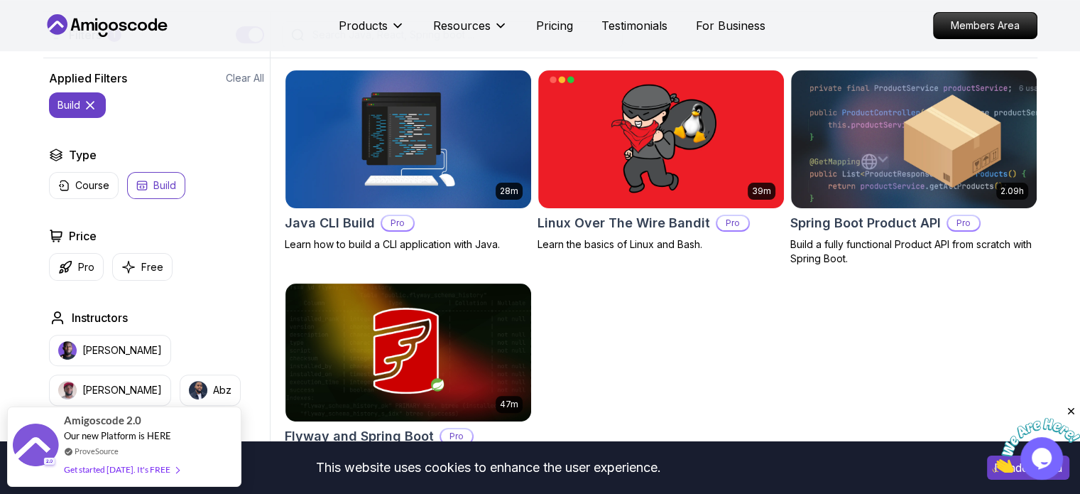
click at [95, 102] on icon at bounding box center [90, 105] width 14 height 14
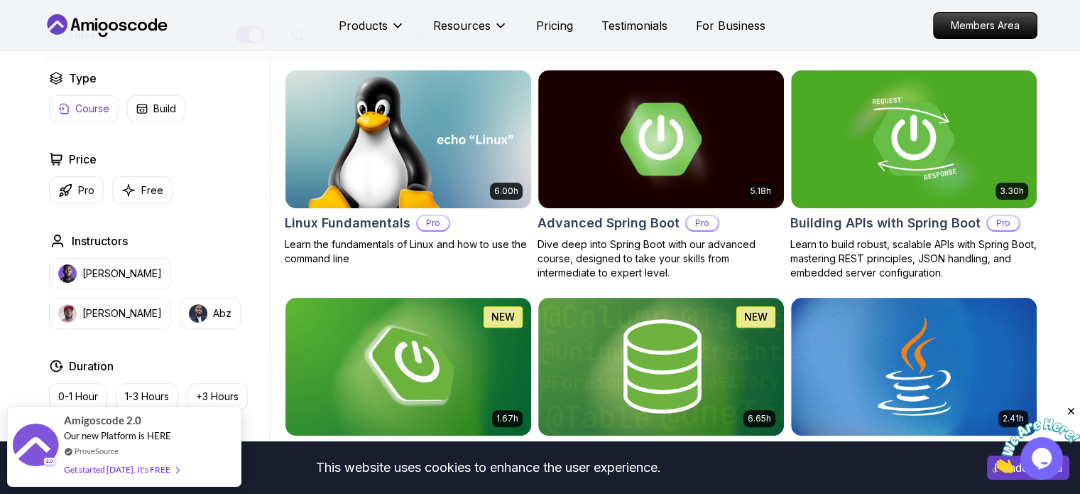
click at [82, 110] on p "Course" at bounding box center [92, 109] width 34 height 14
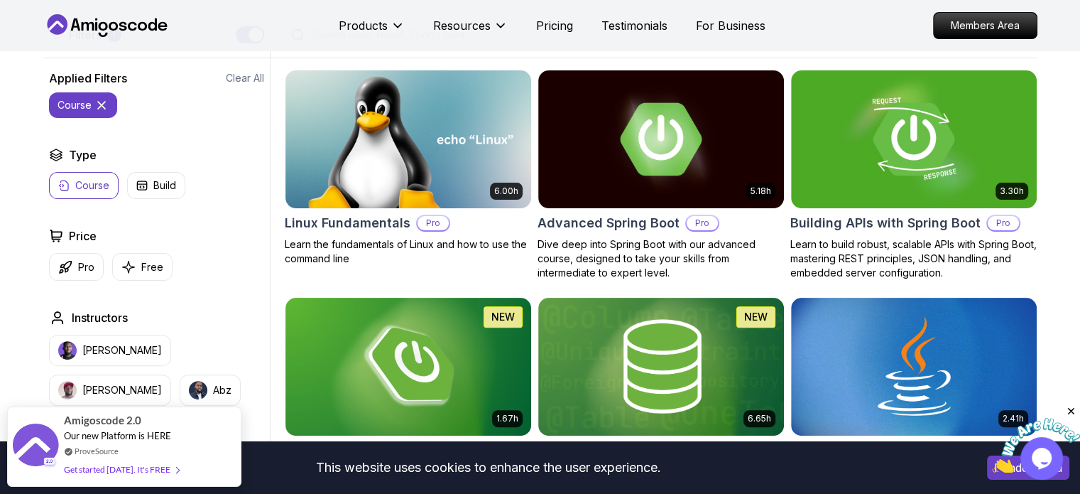
click at [102, 104] on icon at bounding box center [101, 105] width 14 height 14
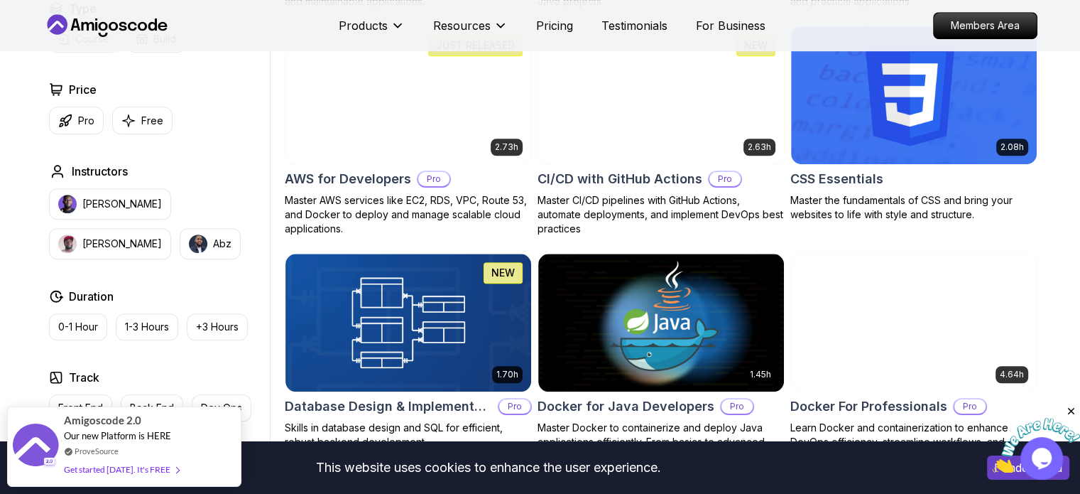
scroll to position [1074, 0]
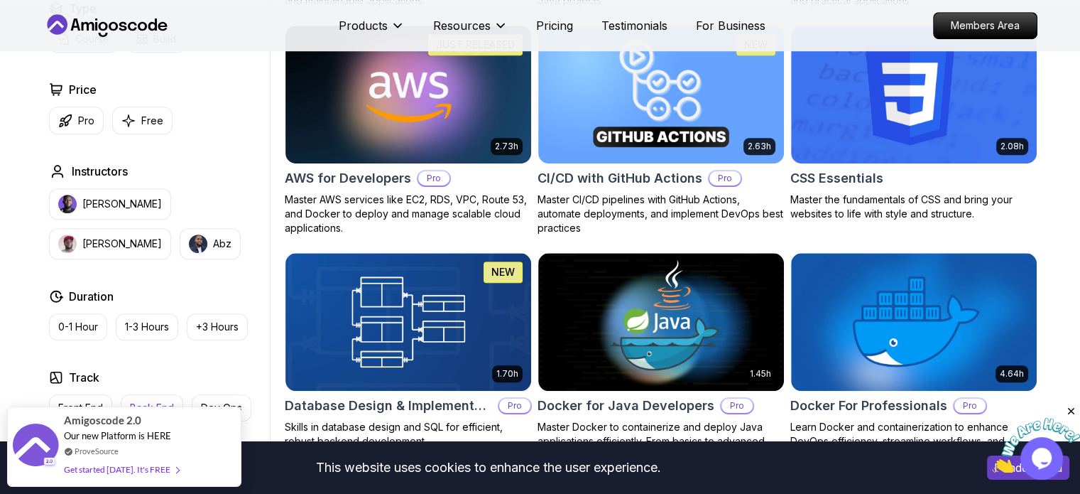
click at [142, 401] on p "Back End" at bounding box center [152, 408] width 44 height 14
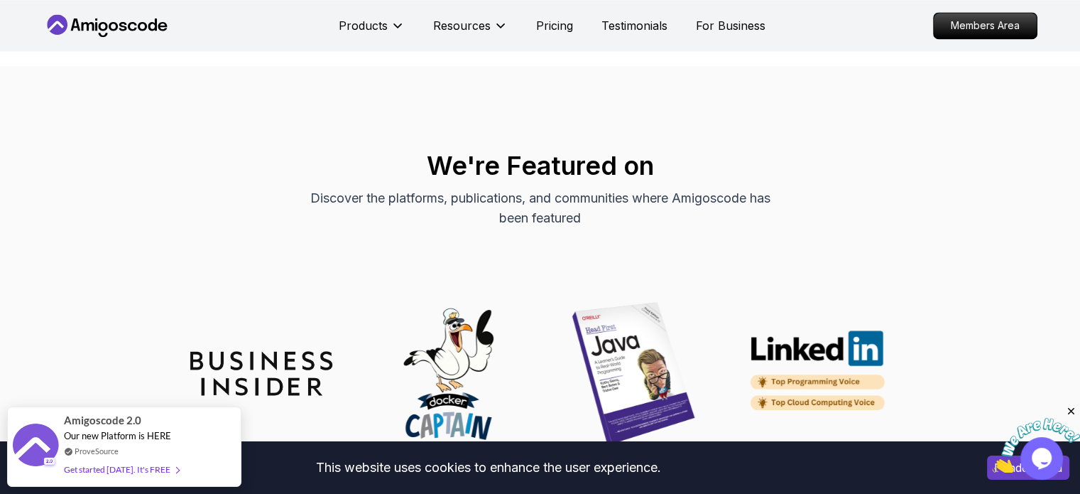
scroll to position [2080, 0]
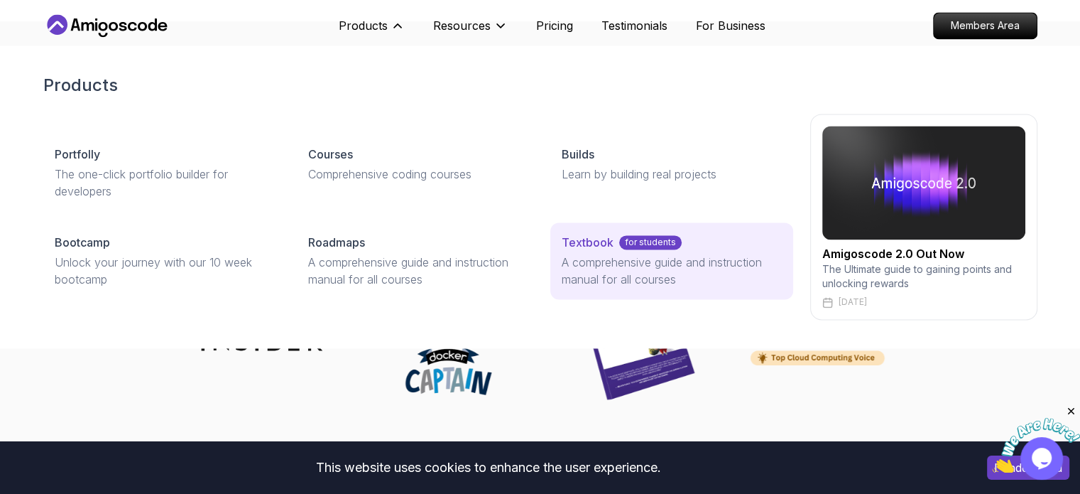
click at [625, 244] on p "for students" at bounding box center [650, 242] width 63 height 14
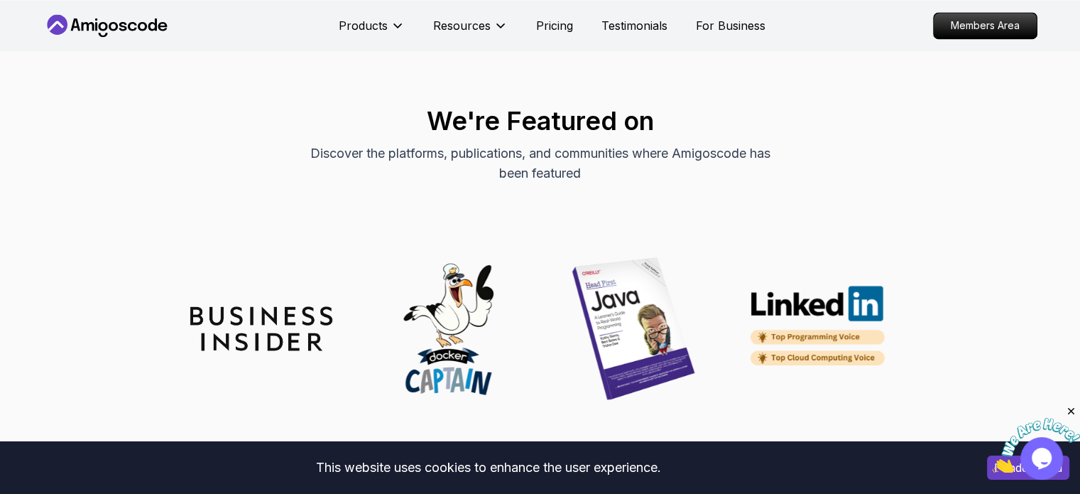
scroll to position [2191, 0]
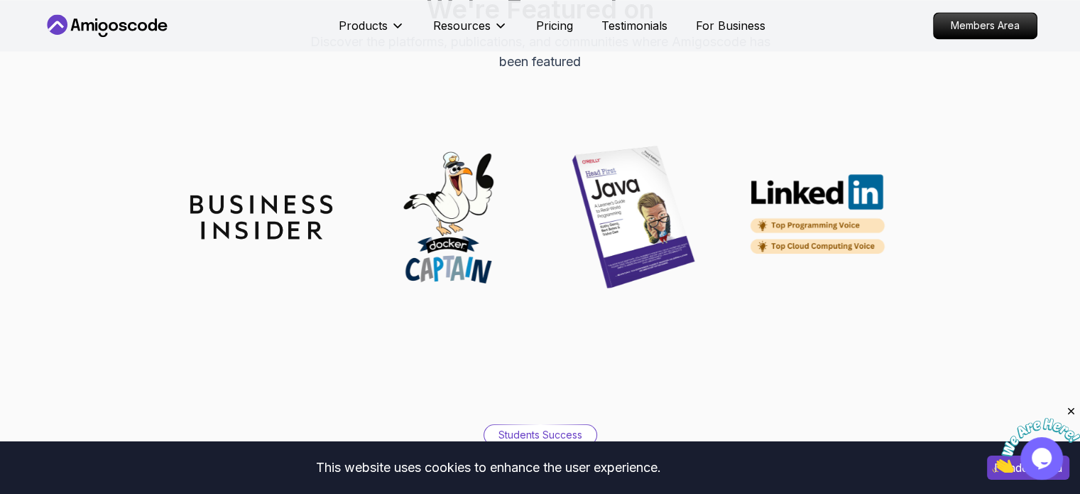
click at [653, 237] on img at bounding box center [634, 217] width 142 height 142
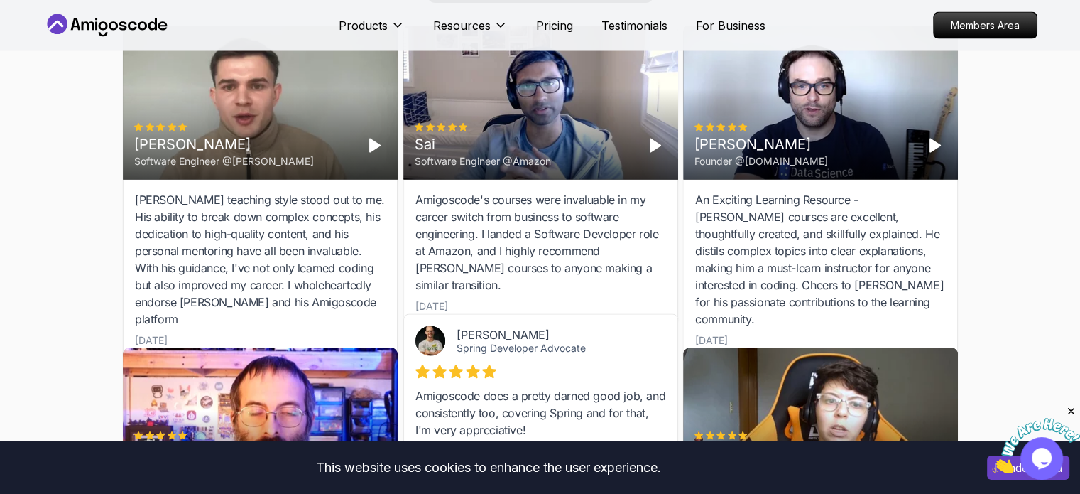
scroll to position [2991, 0]
